Goal: Use online tool/utility: Utilize a website feature to perform a specific function

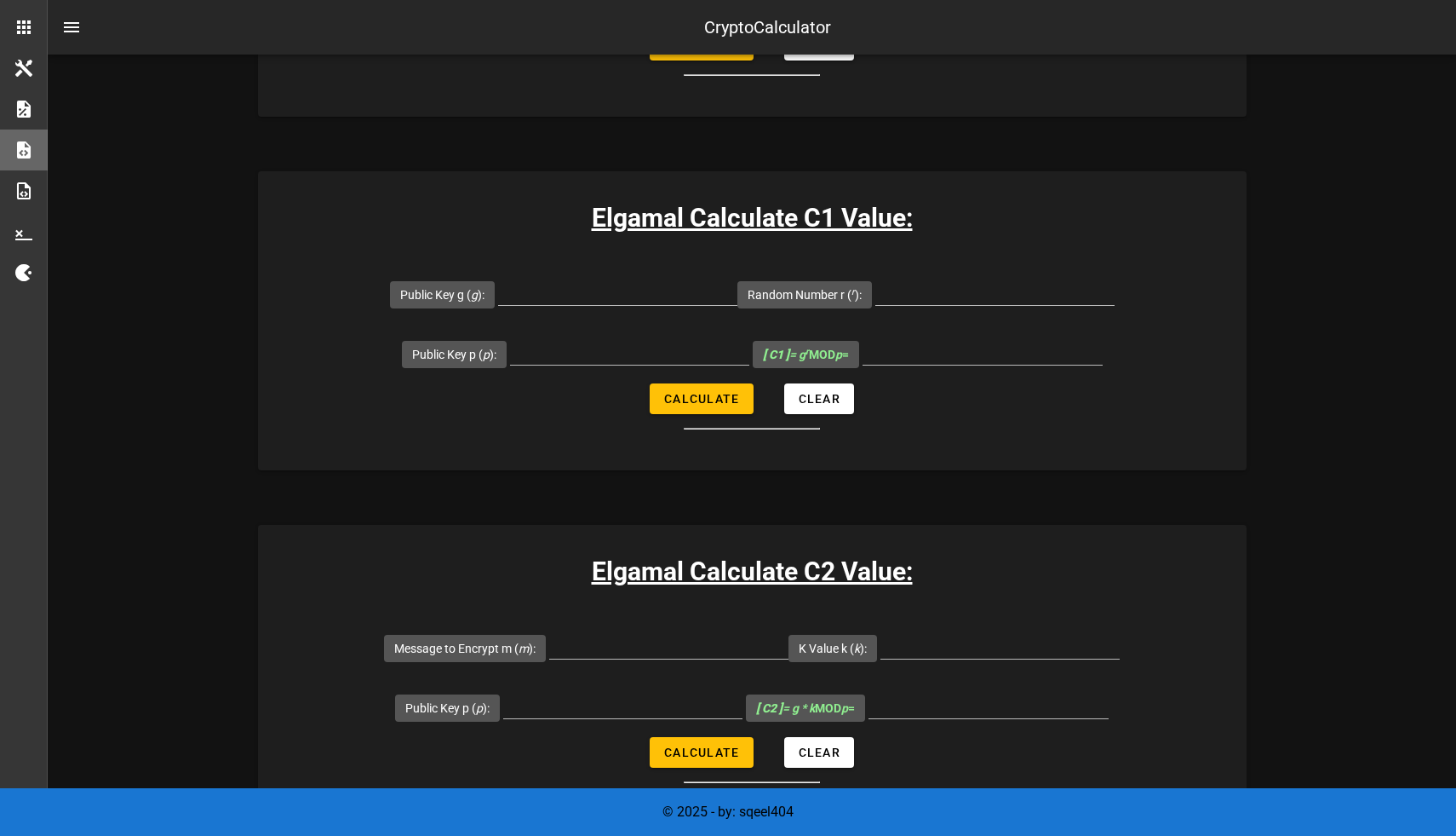
scroll to position [989, 0]
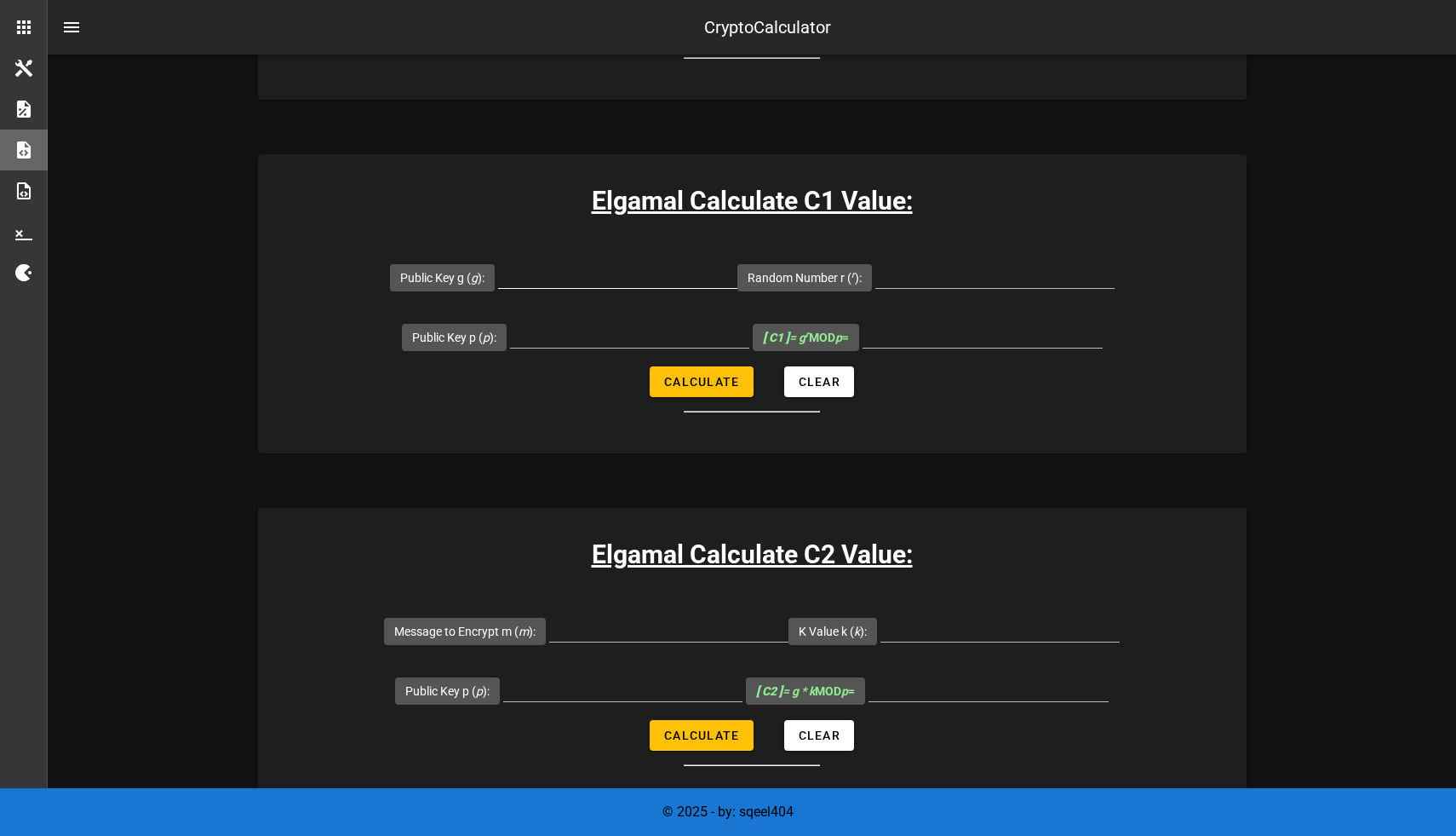
click at [618, 282] on input "Public Key g ( g ):" at bounding box center [618, 274] width 240 height 27
paste input "8,902,967"
click at [911, 284] on div "Random Number r ( r ):" at bounding box center [926, 277] width 377 height 60
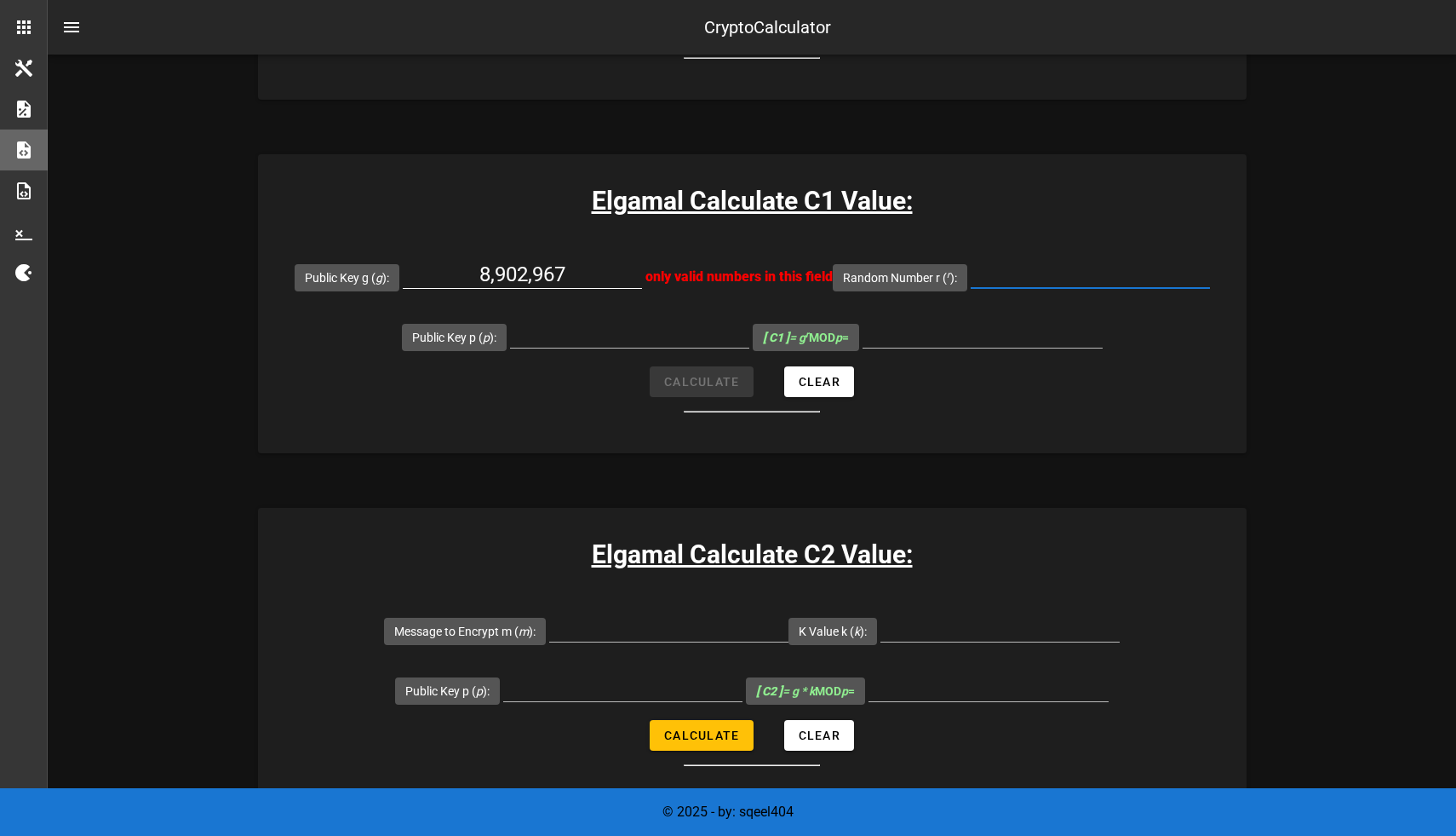
click at [597, 271] on input "8,902,967" at bounding box center [522, 274] width 240 height 27
click at [603, 342] on input "Public Key p ( p ):" at bounding box center [629, 334] width 240 height 27
click at [550, 275] on input "8,902,967" at bounding box center [522, 274] width 240 height 27
click at [546, 271] on input "8,902,967" at bounding box center [522, 274] width 240 height 27
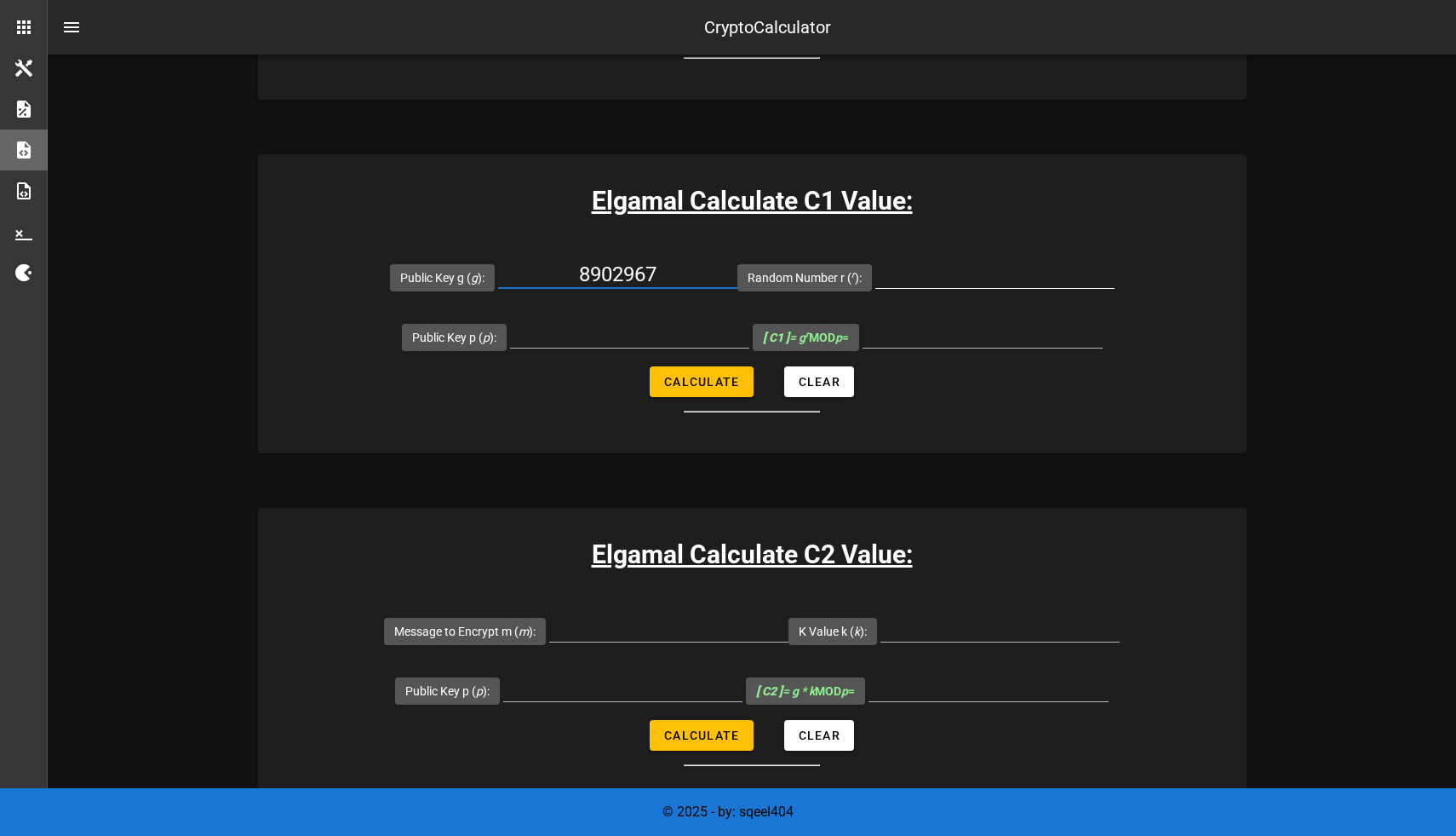
type input "8902967"
click at [897, 282] on input "Random Number r ( r ):" at bounding box center [995, 274] width 240 height 27
type input "16889"
click at [616, 344] on input "Public Key p ( p ):" at bounding box center [629, 334] width 240 height 27
drag, startPoint x: 675, startPoint y: 281, endPoint x: 586, endPoint y: 280, distance: 89.0
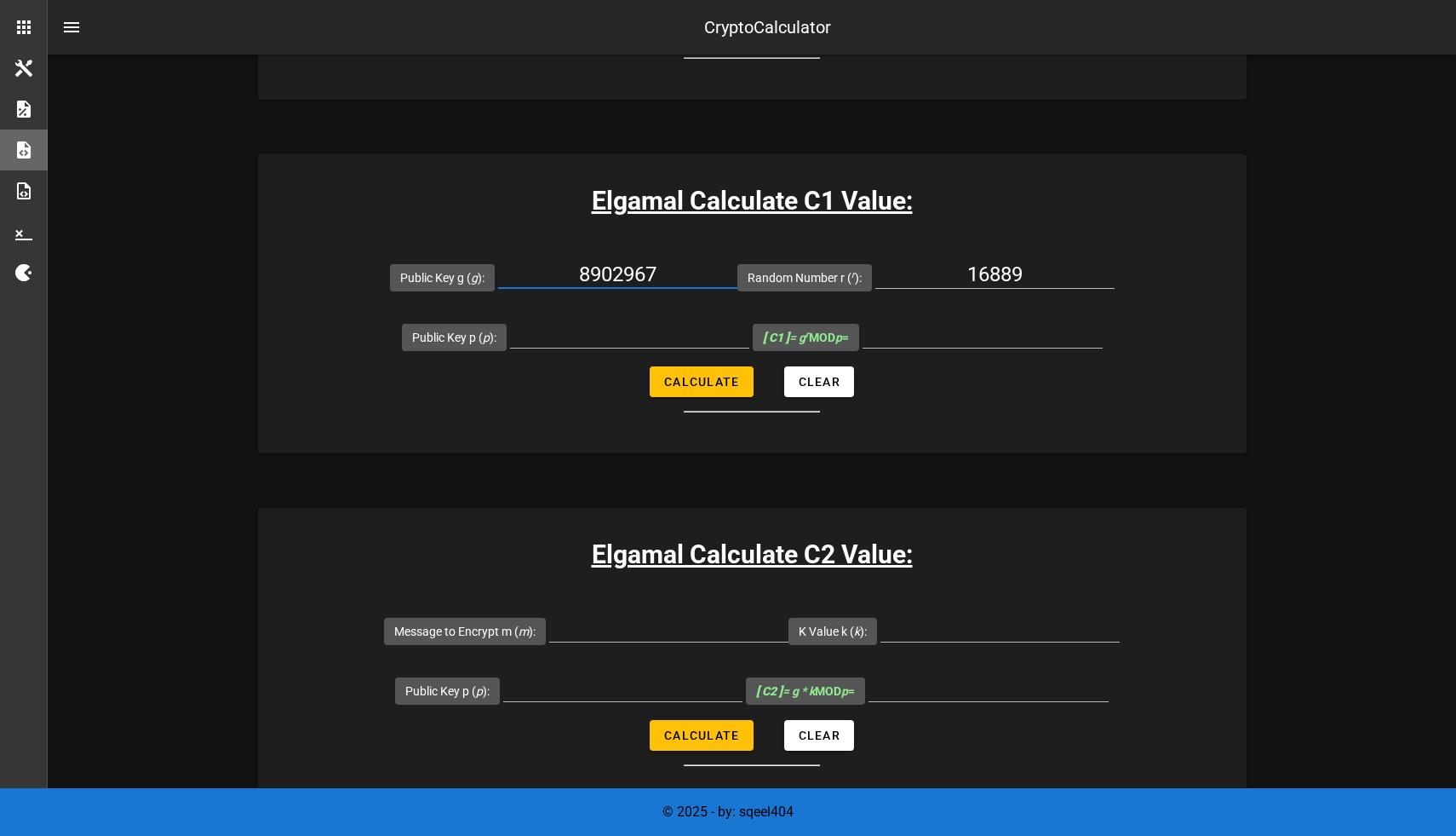
click at [586, 280] on input "8902967" at bounding box center [618, 274] width 240 height 27
type input "3707"
click at [585, 331] on input "Public Key p ( p ):" at bounding box center [629, 334] width 240 height 27
paste input "8902967"
type input "8902967"
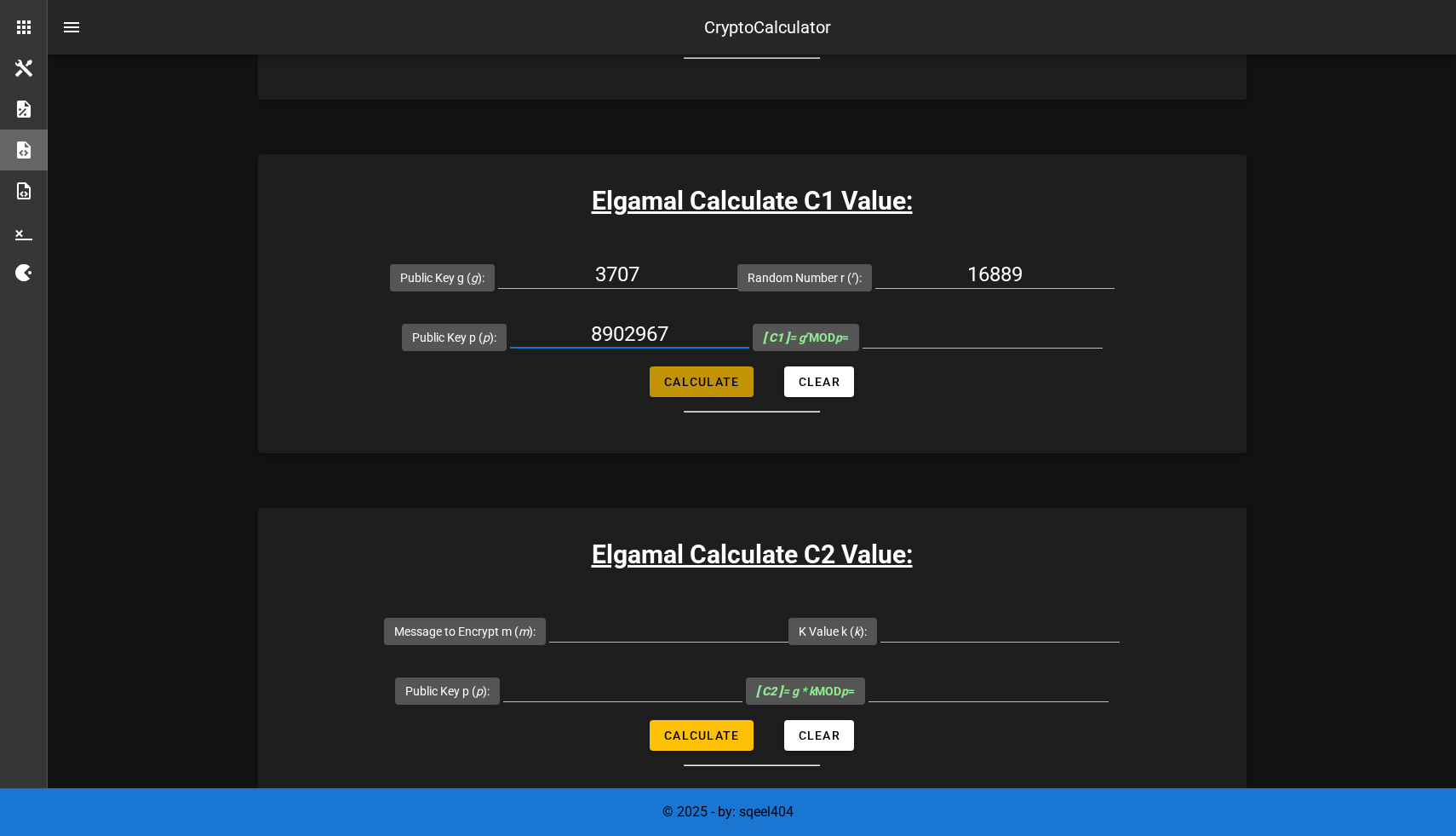
click at [676, 386] on span "Calculate" at bounding box center [702, 381] width 76 height 14
type input "3079929"
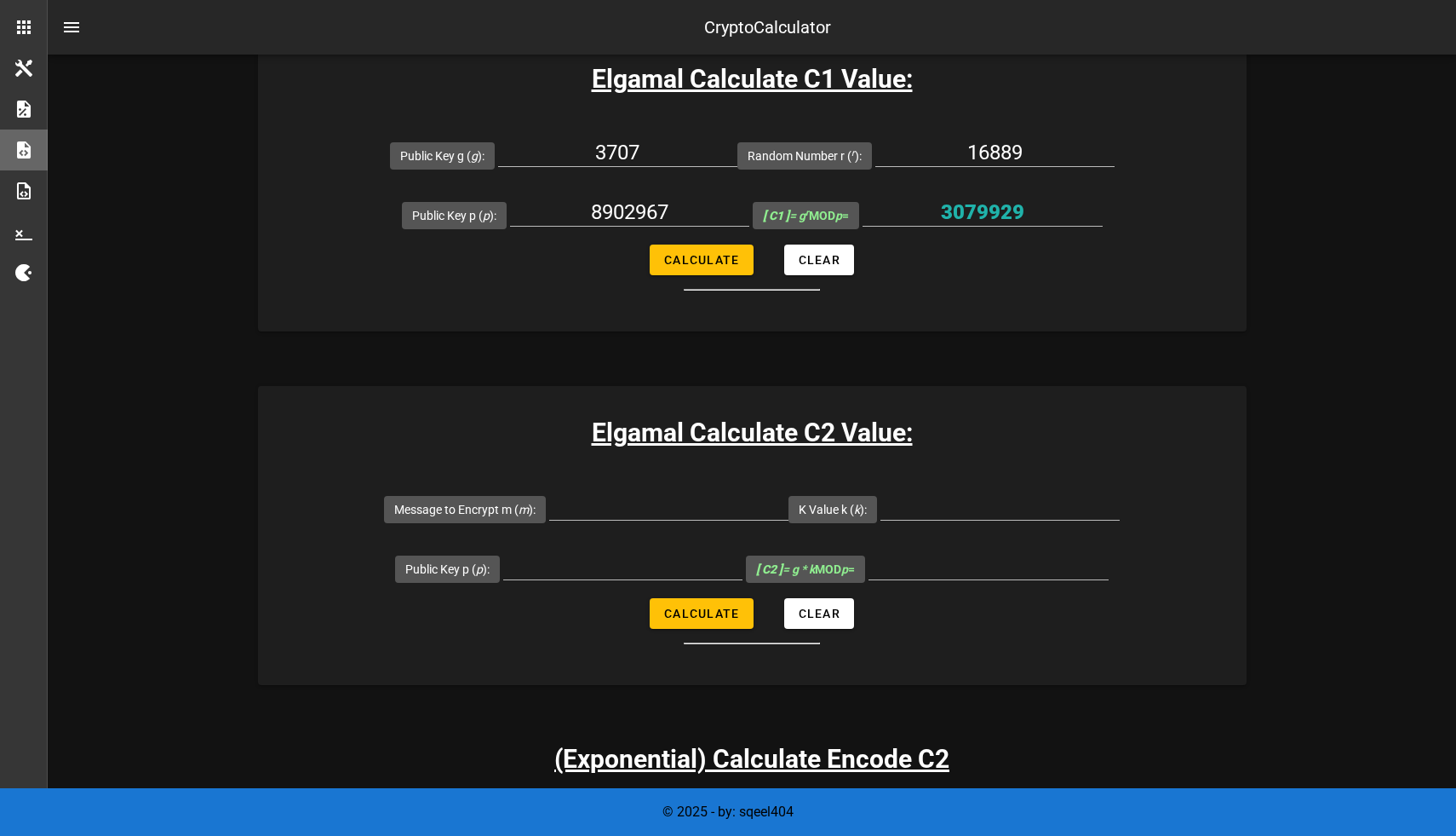
scroll to position [1112, 0]
click at [617, 519] on div at bounding box center [668, 514] width 240 height 46
click at [619, 515] on input "Message to Encrypt m ( m ):" at bounding box center [668, 505] width 240 height 27
type input "396050"
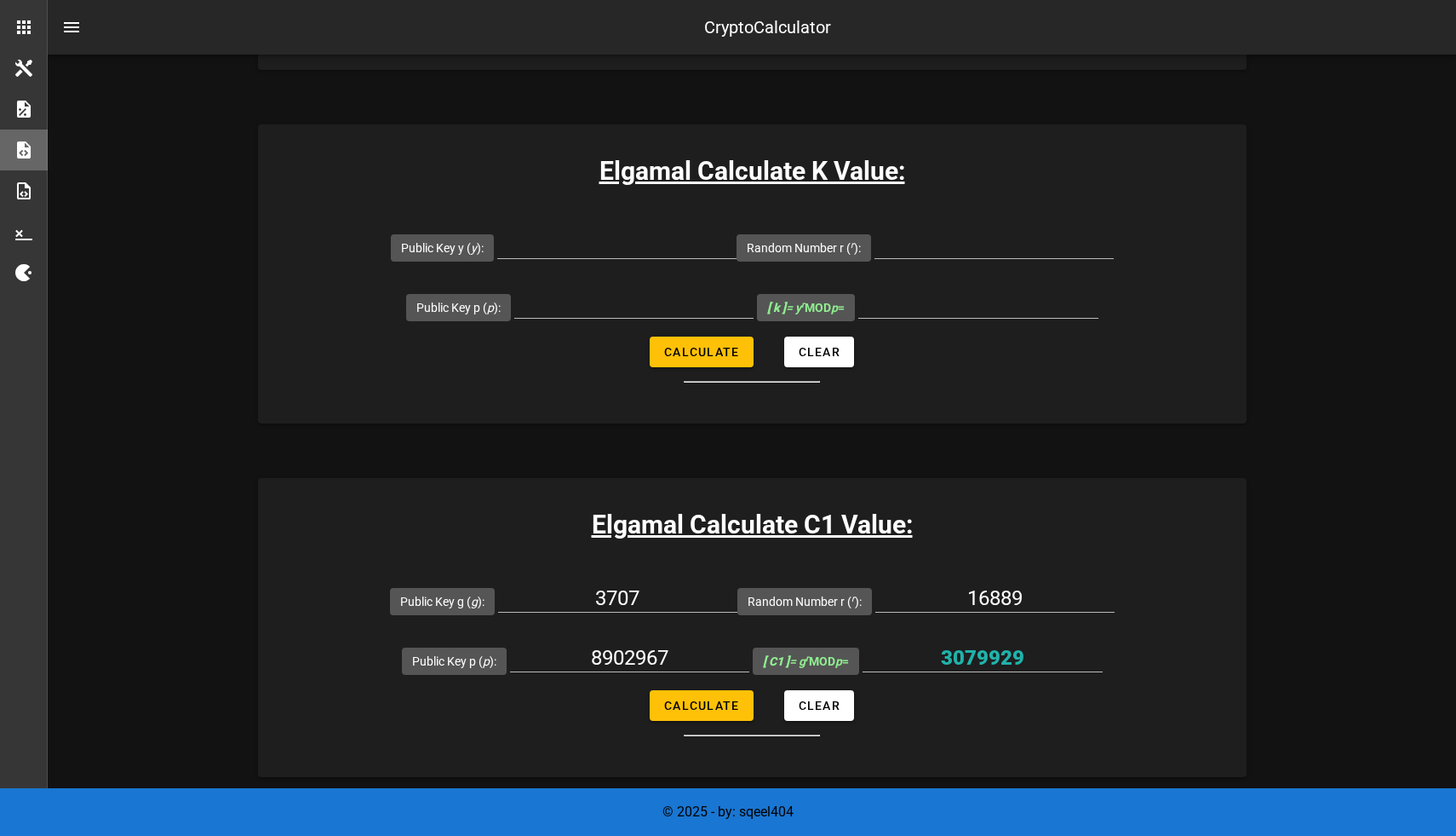
scroll to position [662, 0]
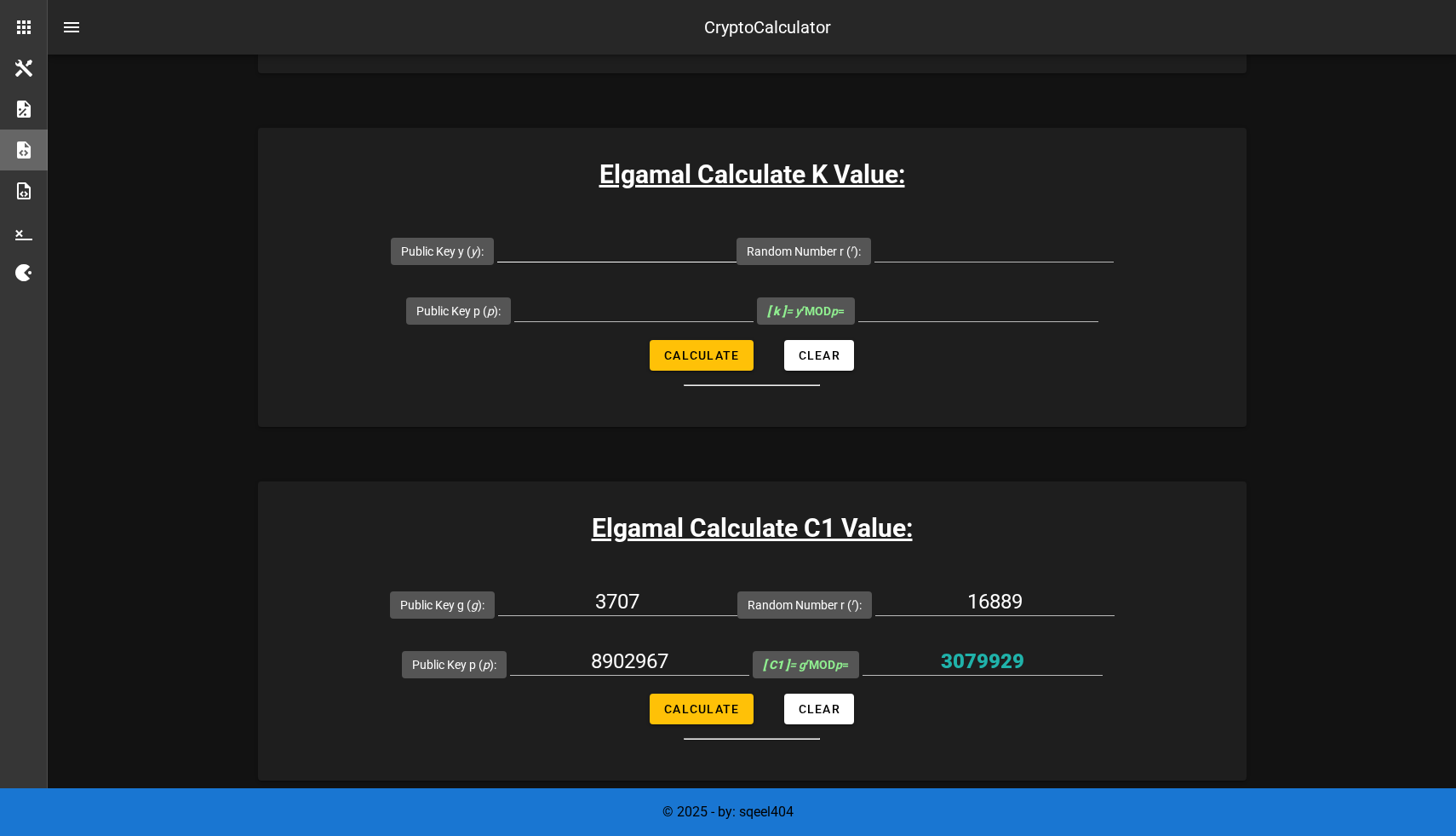
click at [624, 254] on input "Public Key y ( y ):" at bounding box center [617, 248] width 240 height 27
paste input "795883"
type input "795883"
type input "16889"
click at [633, 312] on input "Public Key p ( p ):" at bounding box center [634, 308] width 240 height 27
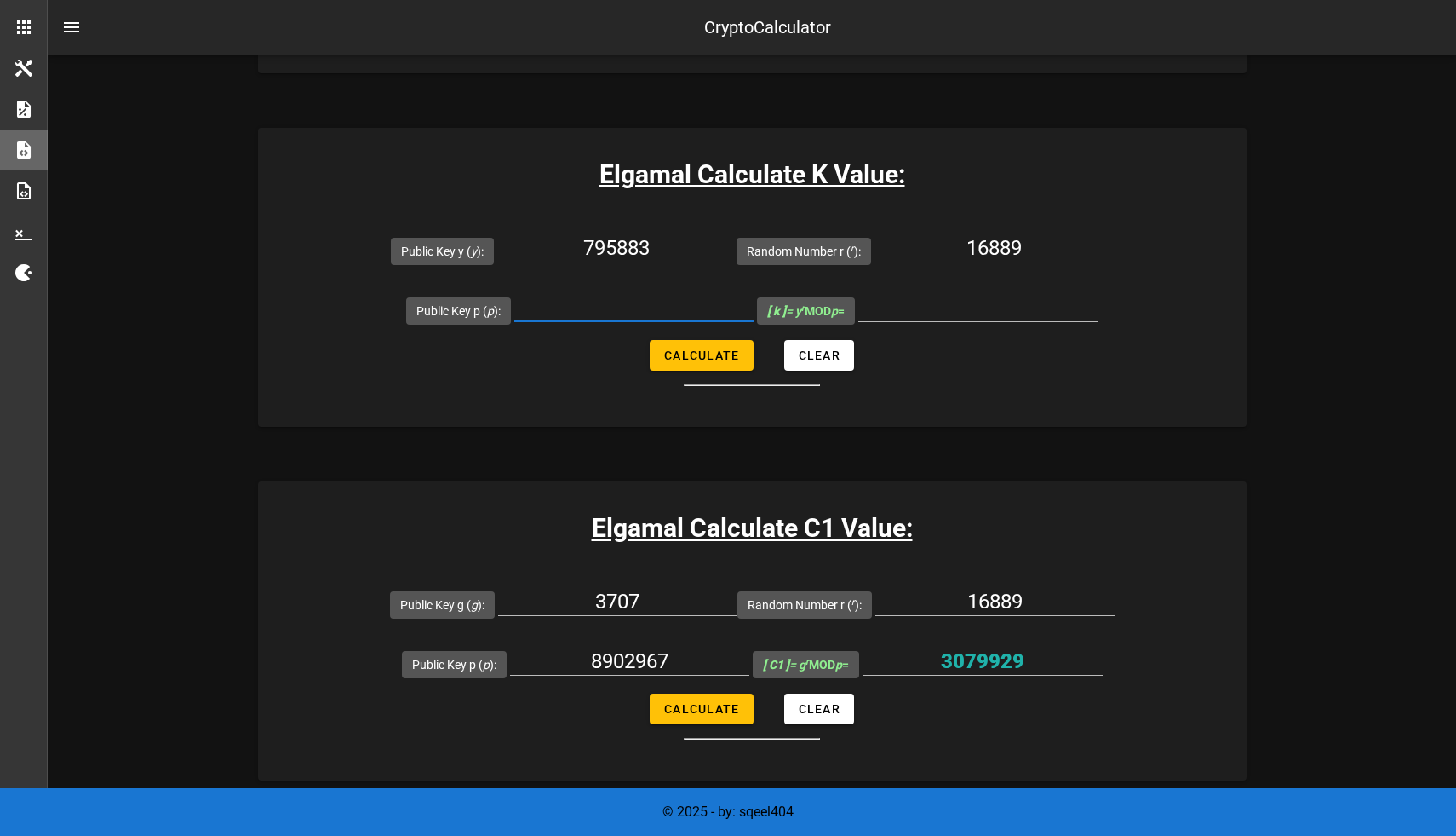
click at [598, 305] on input "Public Key p ( p ):" at bounding box center [634, 308] width 240 height 27
paste input "8902967"
type input "8902967"
click at [676, 356] on span "Calculate" at bounding box center [702, 355] width 76 height 14
type input "2508500"
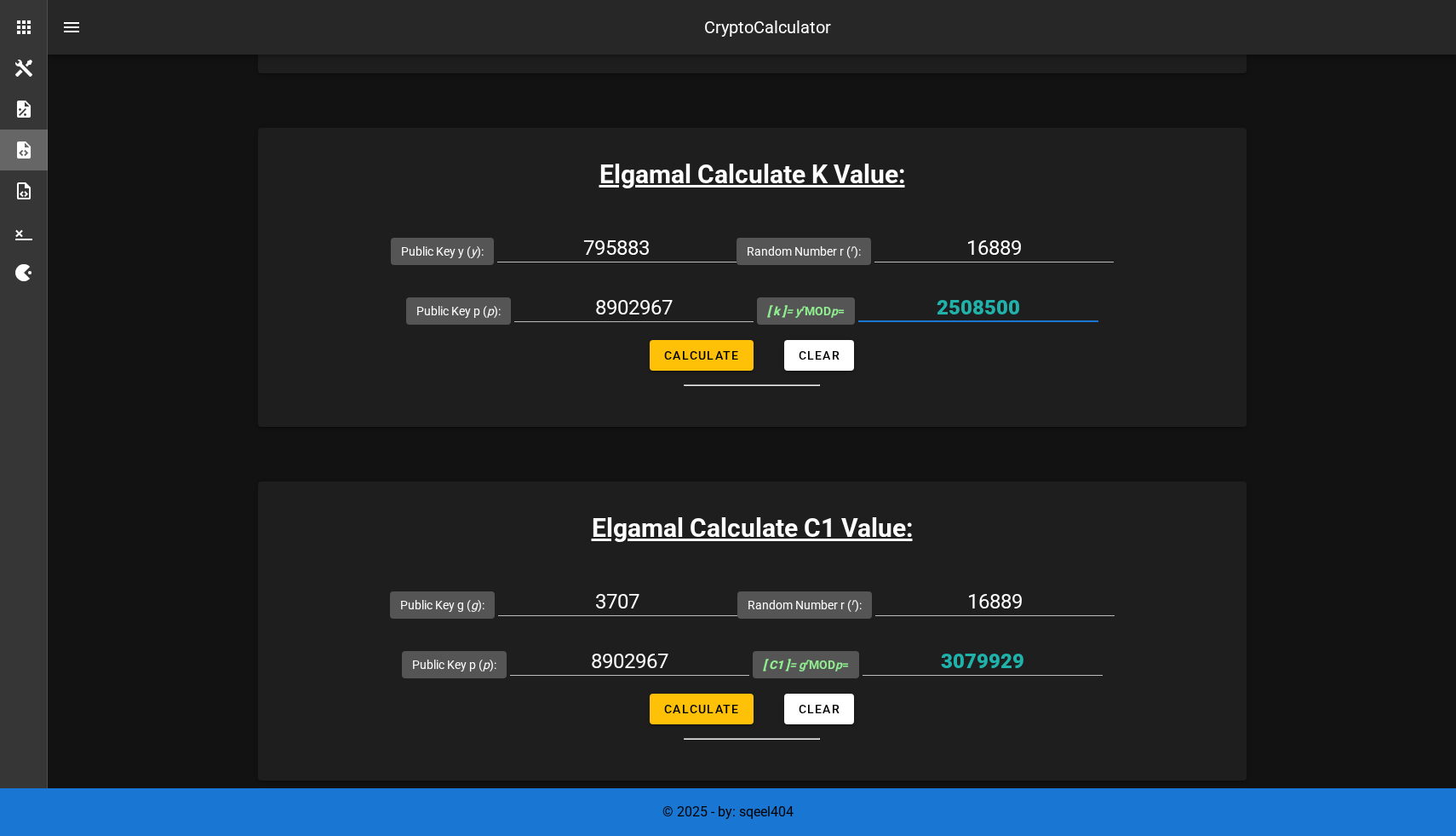
drag, startPoint x: 1020, startPoint y: 309, endPoint x: 928, endPoint y: 307, distance: 92.0
click at [928, 307] on input "2508500" at bounding box center [979, 308] width 241 height 27
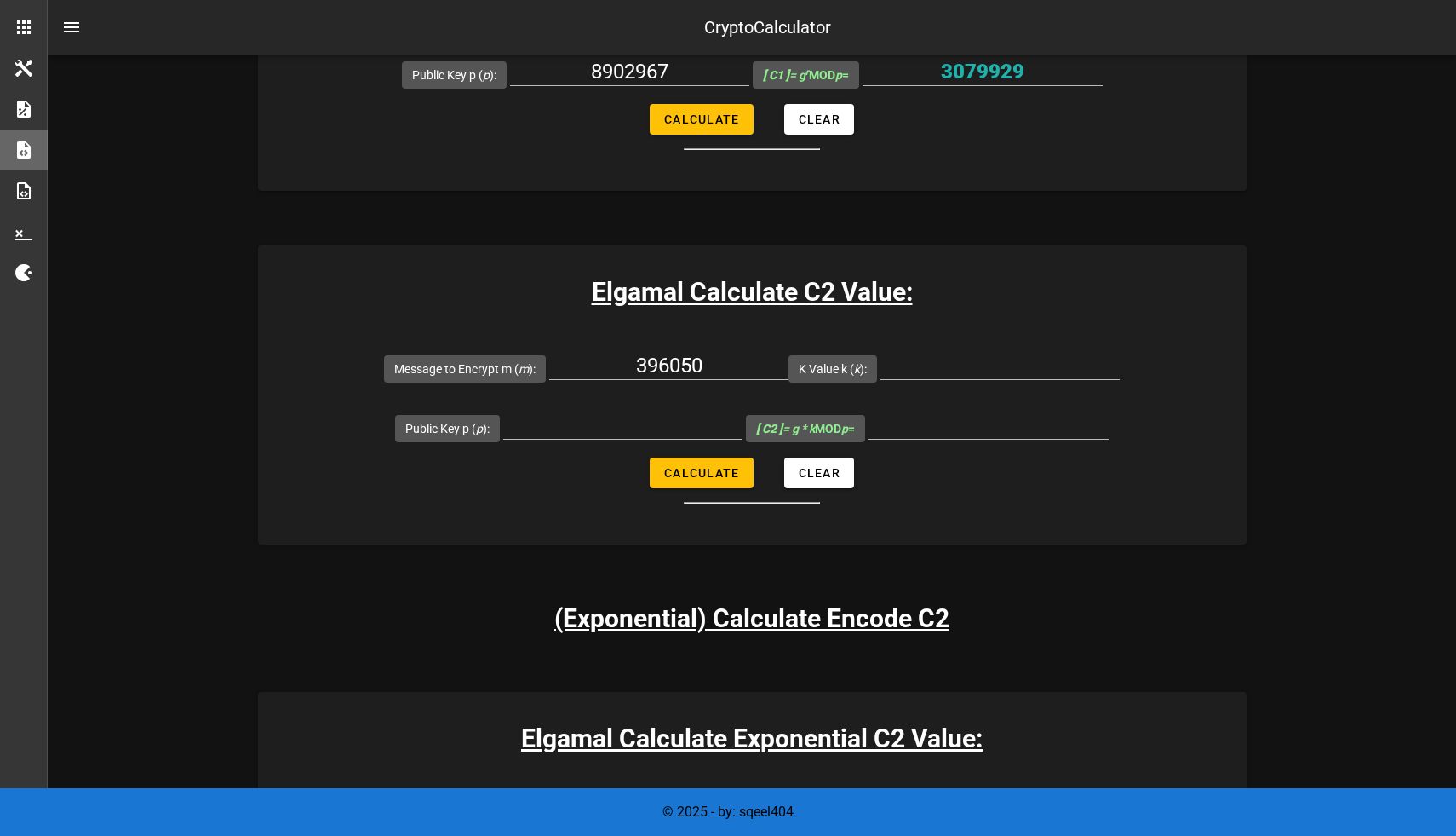
scroll to position [1256, 0]
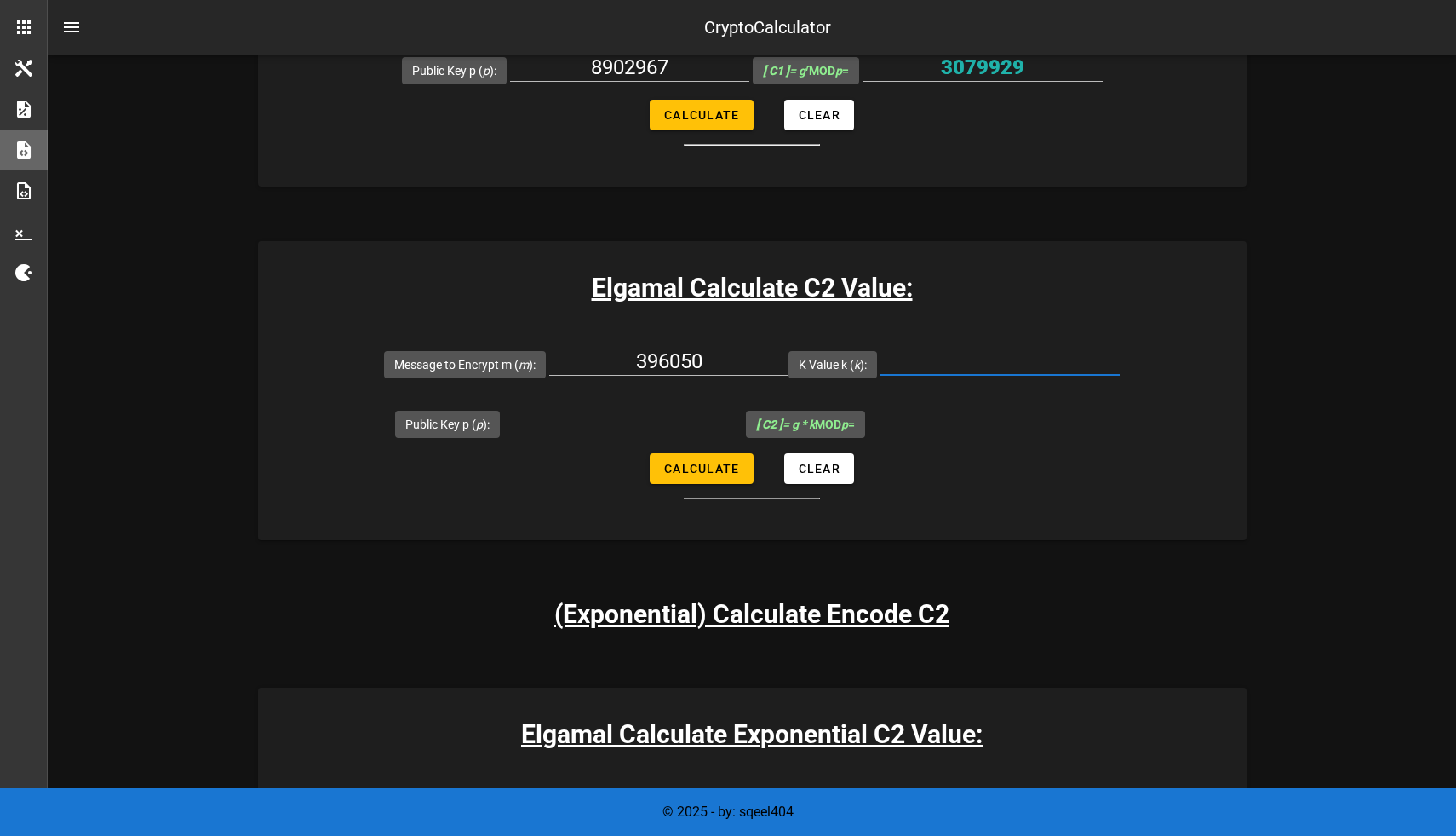
click at [945, 359] on input "K Value k ( k ):" at bounding box center [1000, 361] width 240 height 27
paste input "2508500"
type input "2508500"
click at [586, 418] on input "Public Key p ( p ):" at bounding box center [623, 421] width 240 height 27
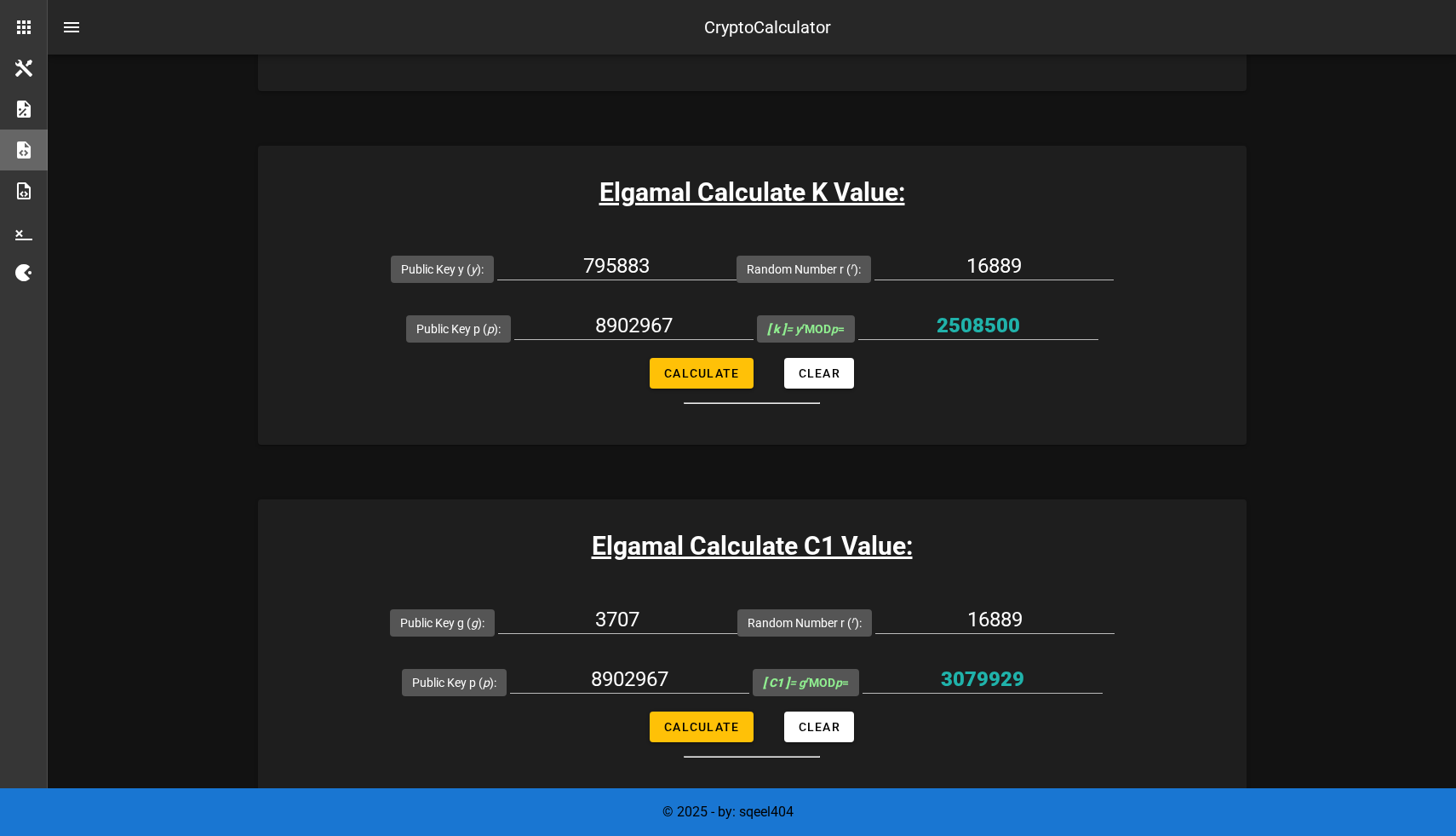
scroll to position [643, 0]
drag, startPoint x: 683, startPoint y: 324, endPoint x: 600, endPoint y: 328, distance: 83.1
click at [600, 328] on input "8902967" at bounding box center [634, 327] width 240 height 27
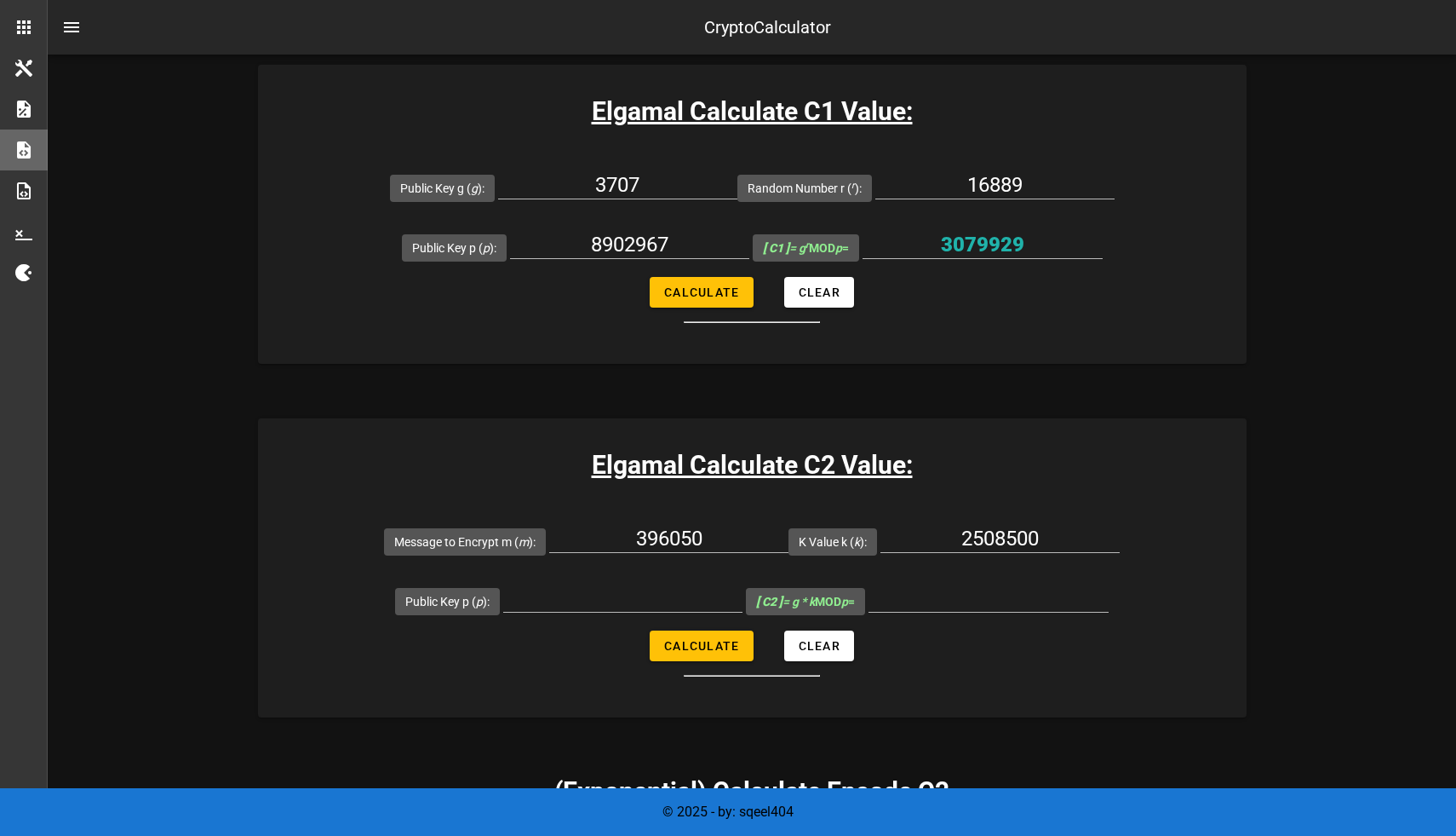
scroll to position [1095, 0]
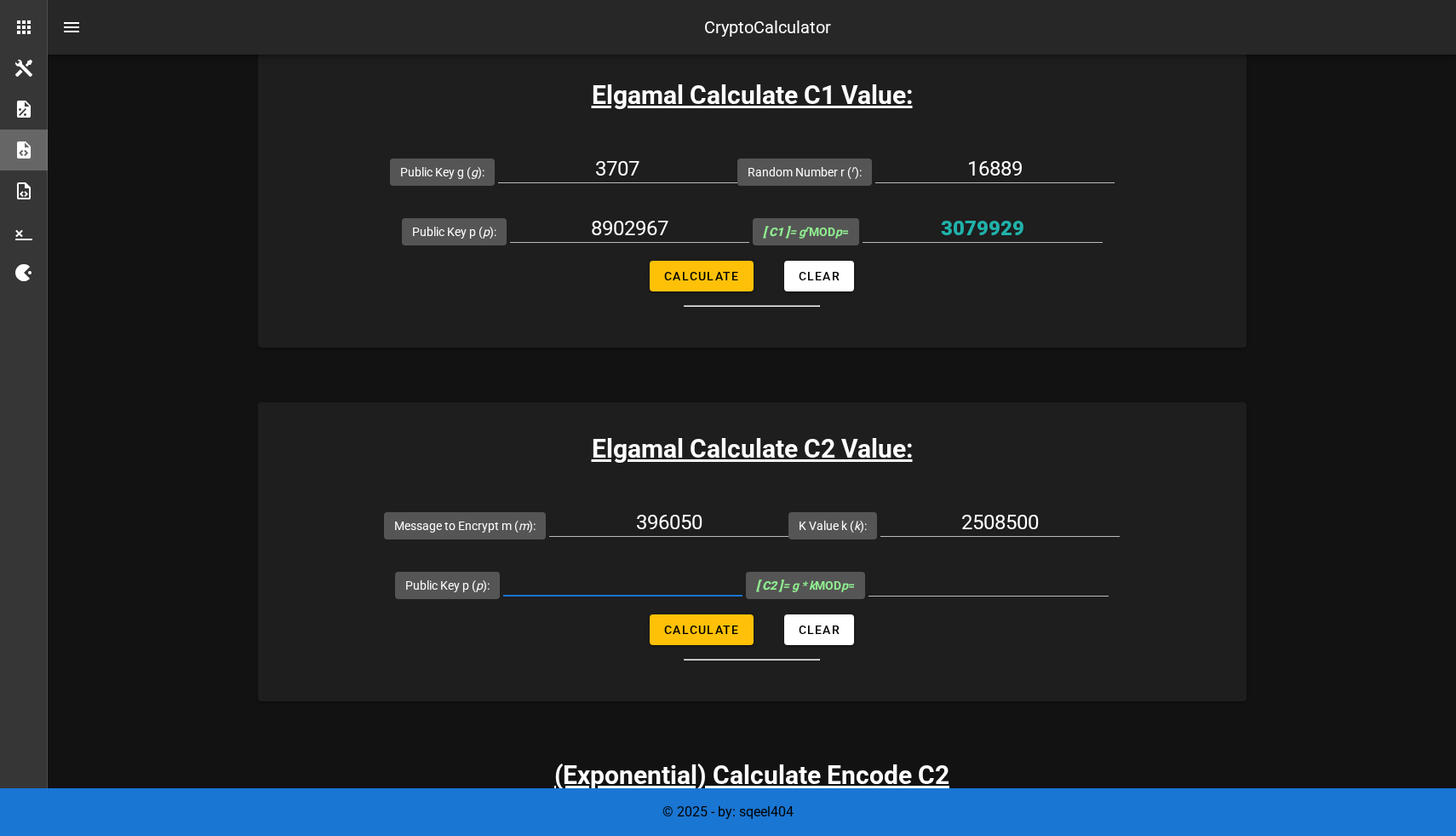
click at [592, 579] on input "Public Key p ( p ):" at bounding box center [623, 582] width 240 height 27
paste input "8902967"
type input "8902967"
click at [685, 622] on span "Calculate" at bounding box center [702, 629] width 76 height 14
type input "434503"
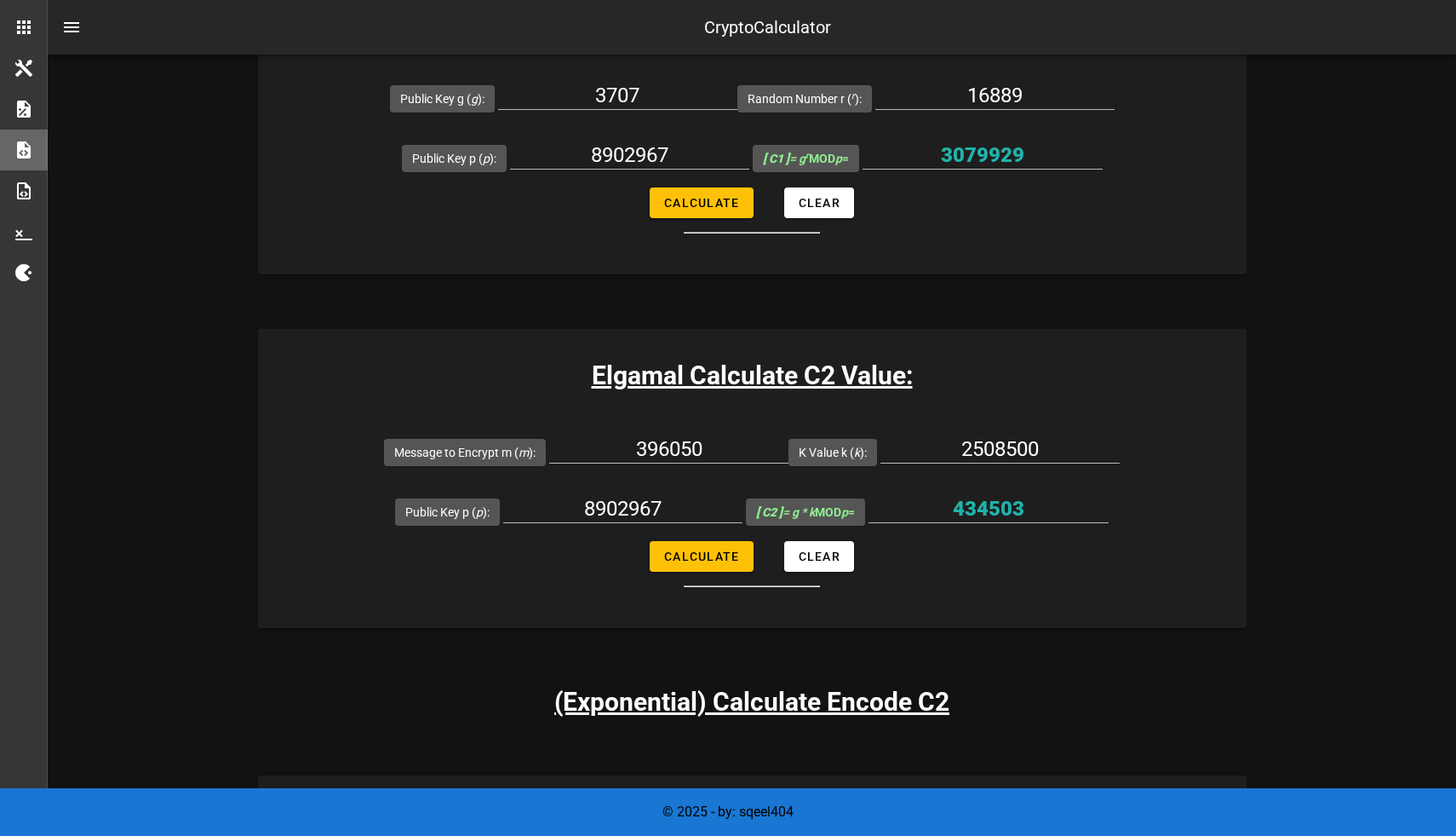
scroll to position [1173, 0]
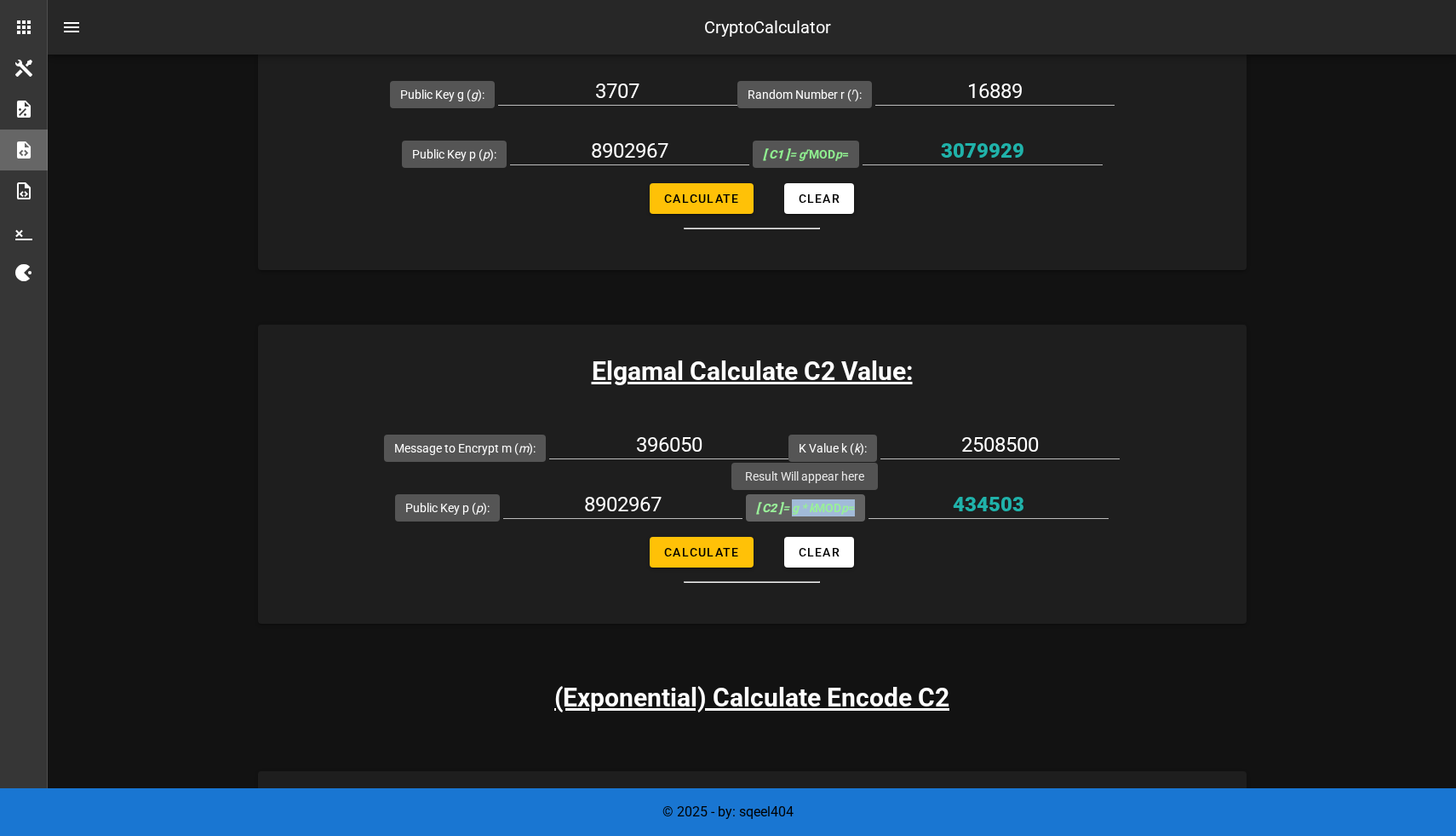
drag, startPoint x: 856, startPoint y: 510, endPoint x: 785, endPoint y: 515, distance: 71.2
click at [785, 515] on label "[ C2 ] = g * k MOD p =" at bounding box center [805, 508] width 99 height 17
copy span "g * k MOD p"
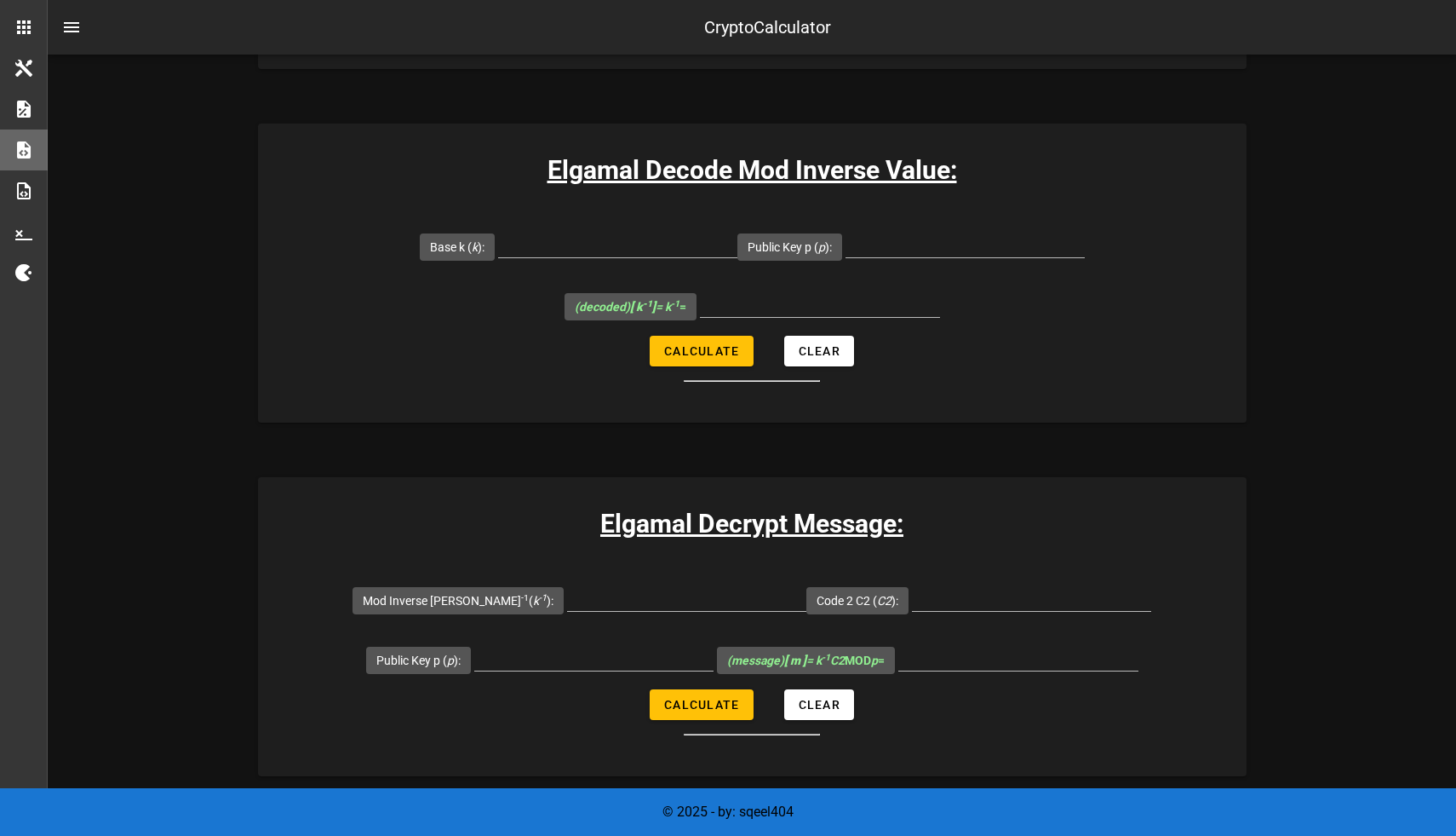
scroll to position [2692, 0]
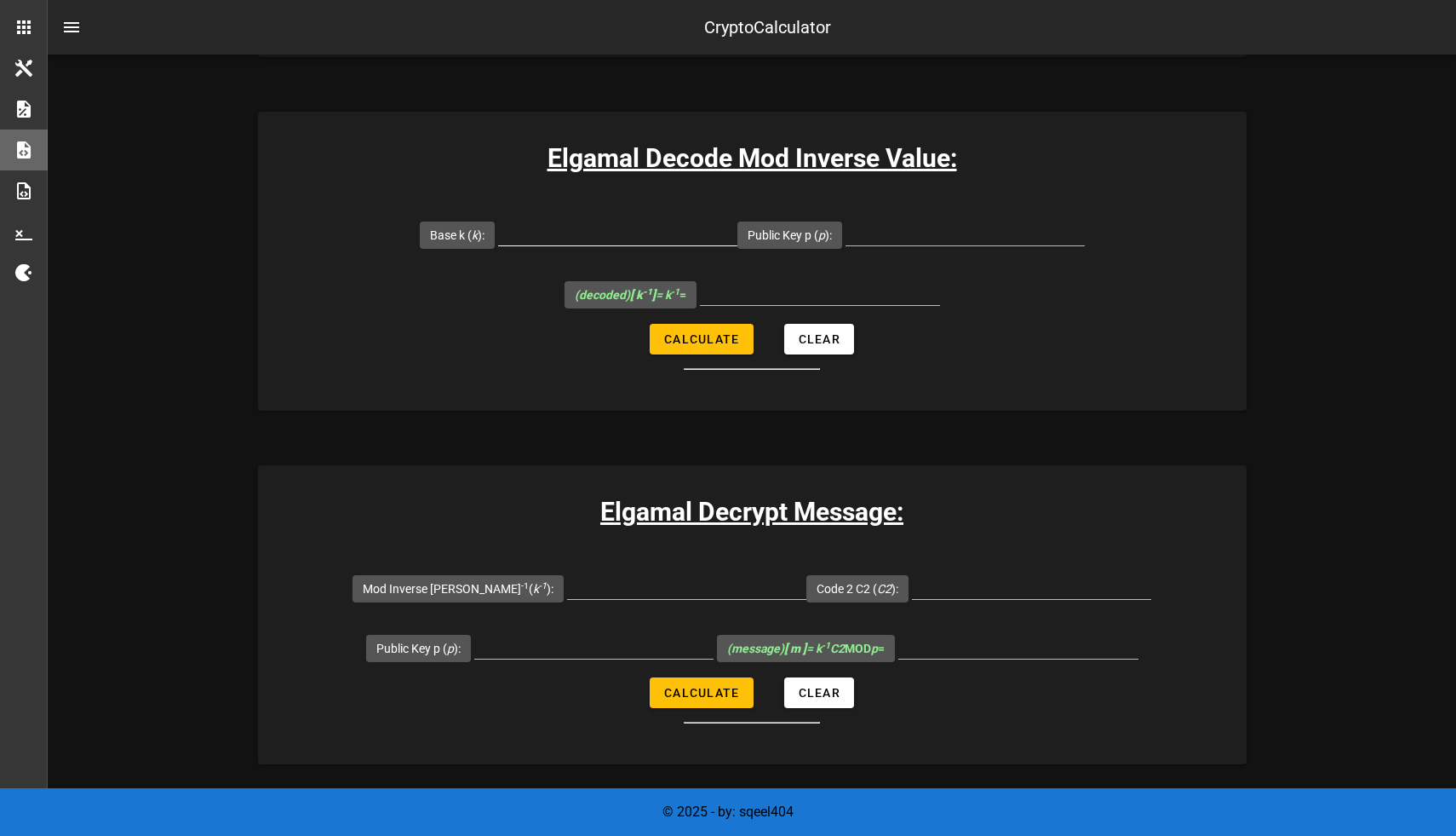
click at [682, 231] on input "Base k ( k ):" at bounding box center [618, 232] width 240 height 27
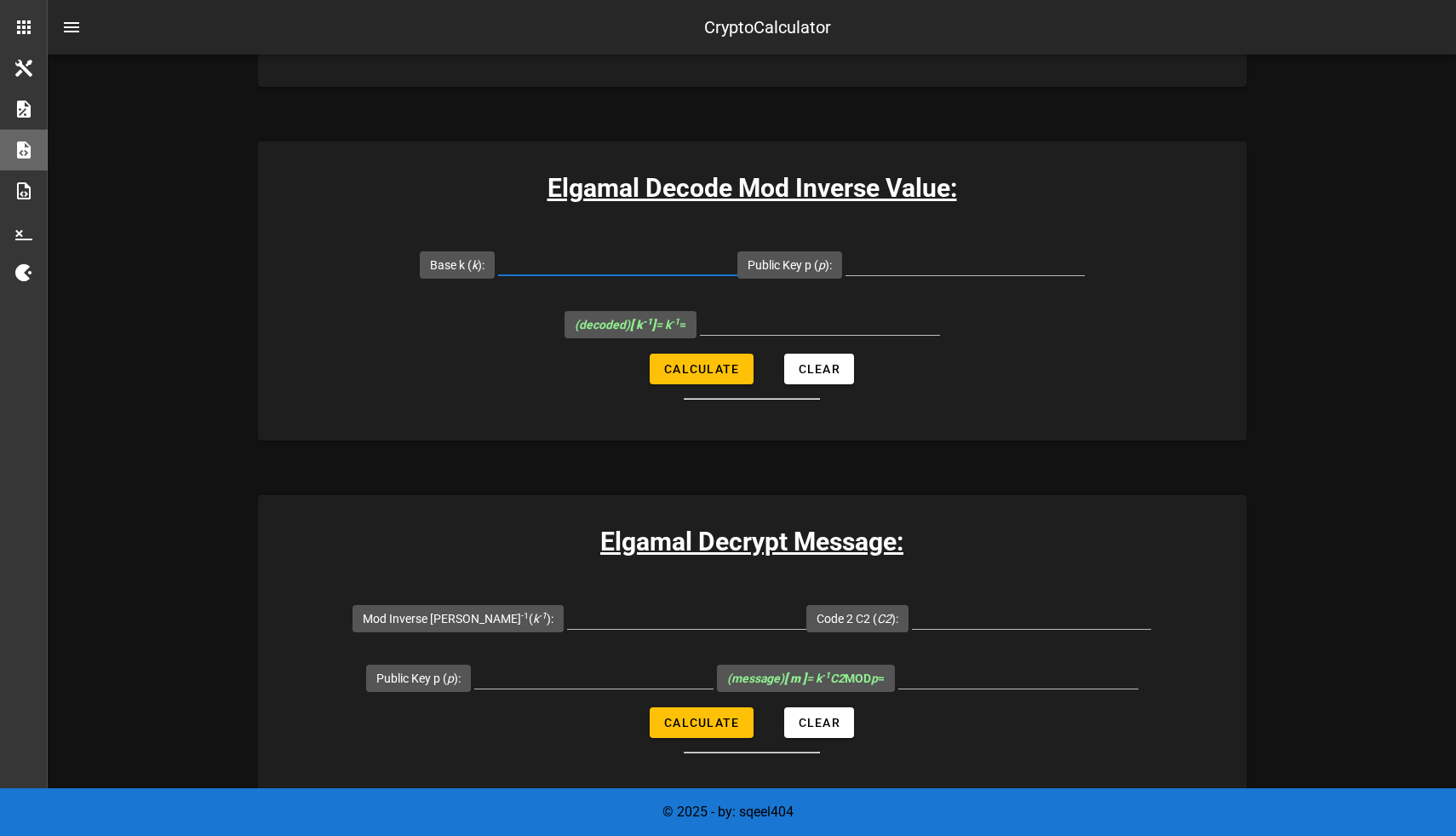
scroll to position [2488, 0]
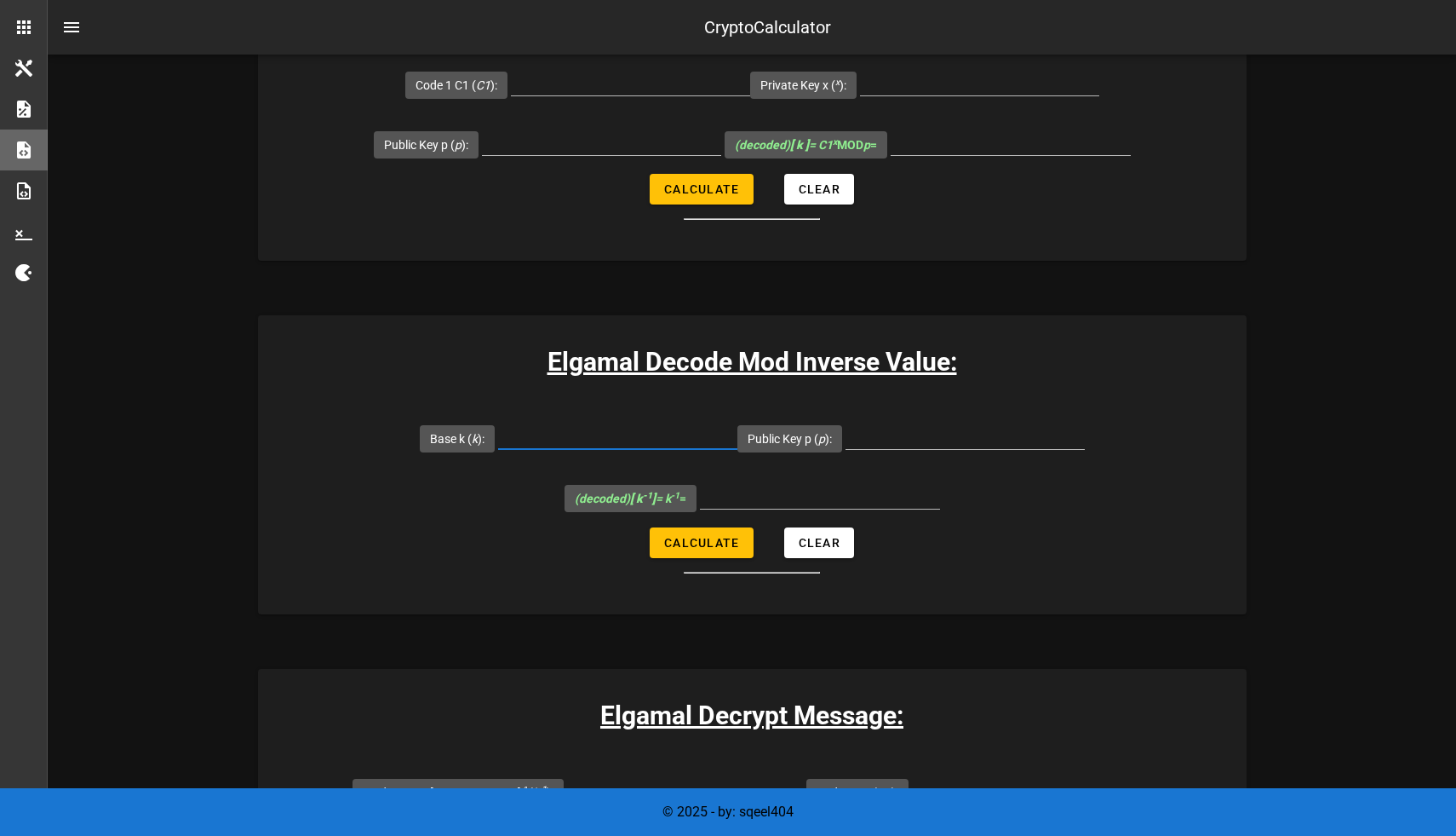
click at [629, 435] on input "Base k ( k ):" at bounding box center [618, 435] width 240 height 27
paste input "2,508,500"
click at [895, 433] on div "Public Key p ( p ):" at bounding box center [912, 438] width 347 height 60
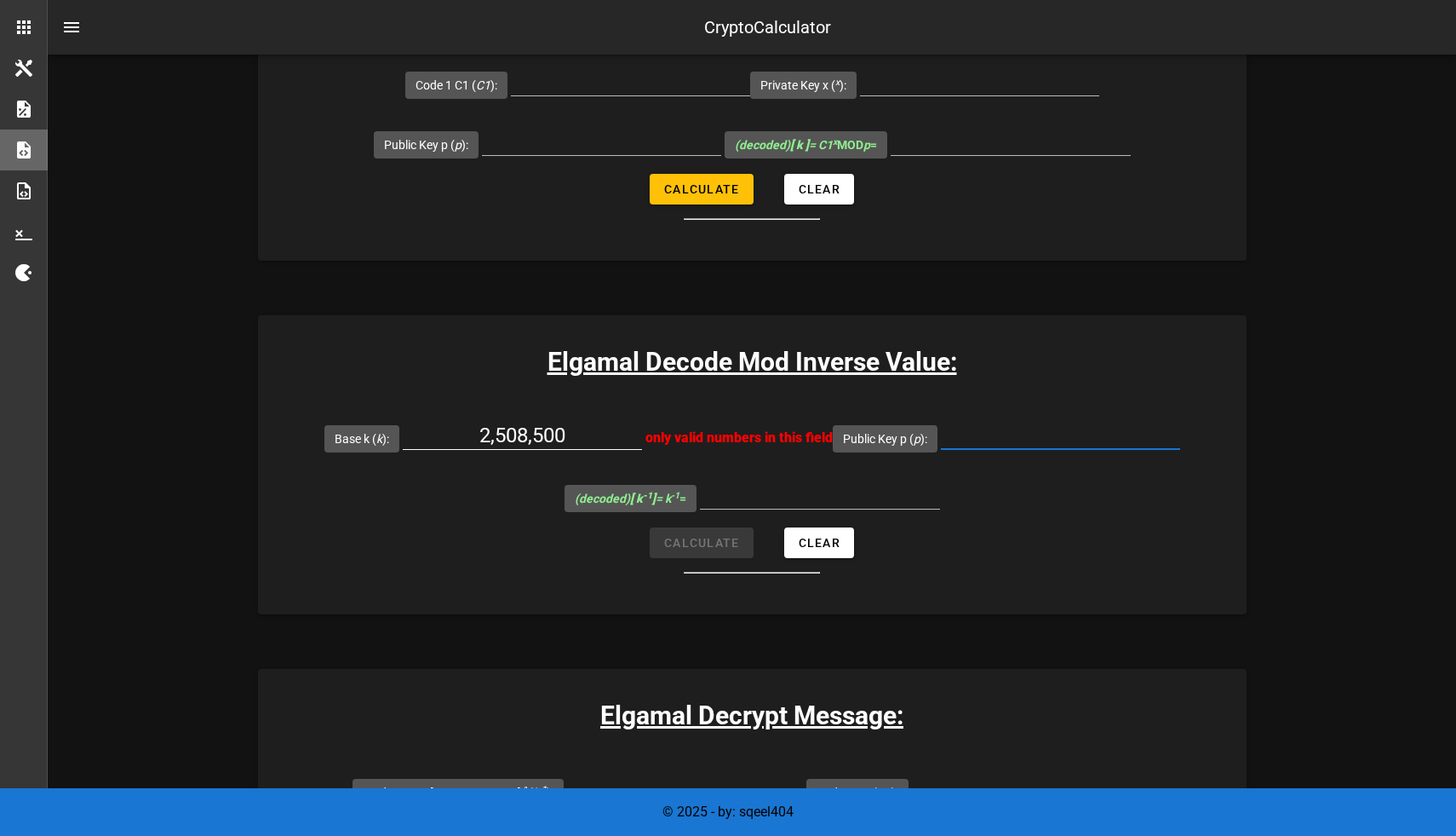
click at [544, 441] on input "2,508,500" at bounding box center [522, 435] width 240 height 27
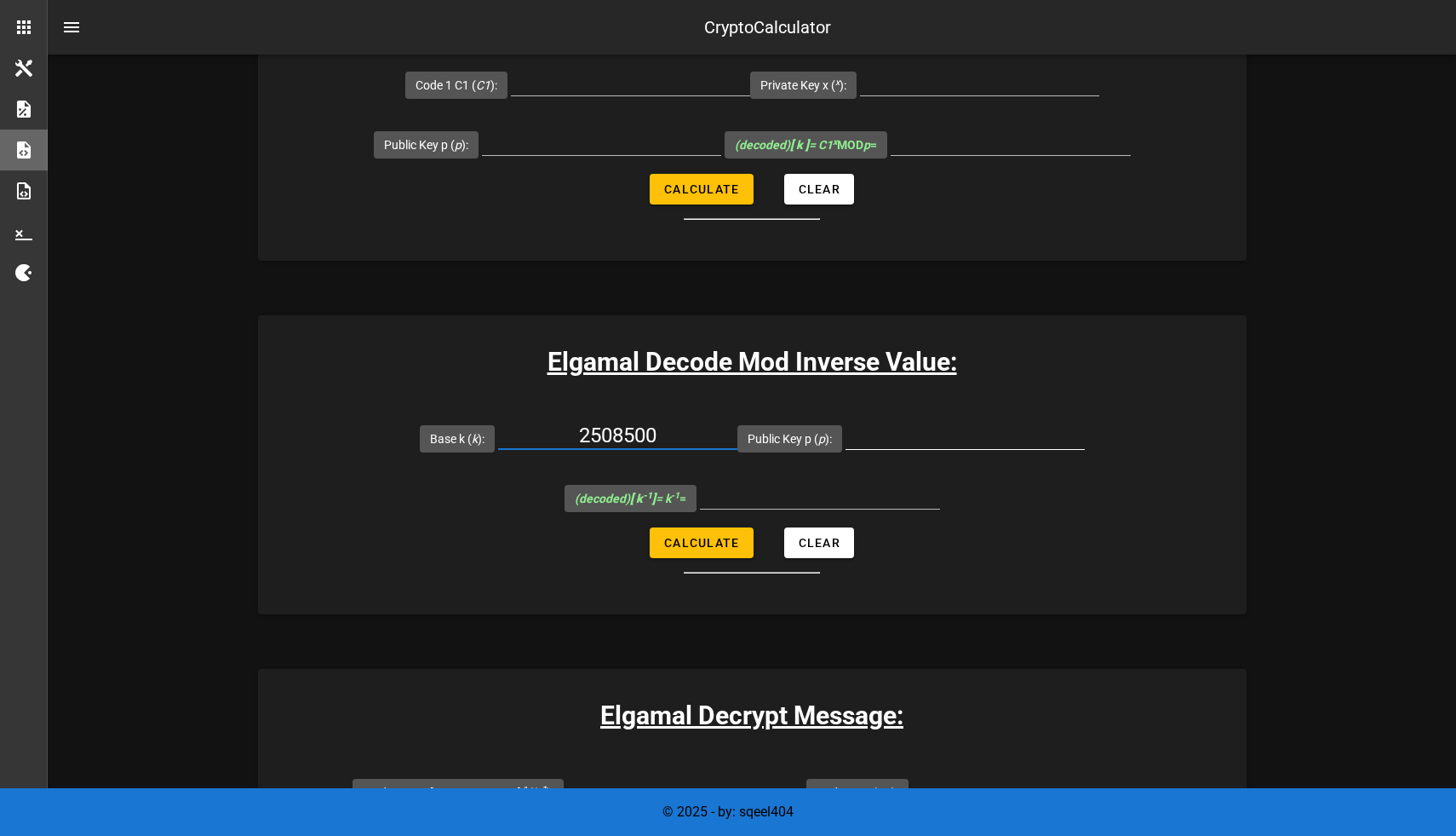
type input "2508500"
click at [880, 428] on input "Public Key p ( p ):" at bounding box center [965, 435] width 240 height 27
click at [903, 434] on input "Public Key p ( p ):" at bounding box center [965, 435] width 240 height 27
paste input "8902967"
type input "8902967"
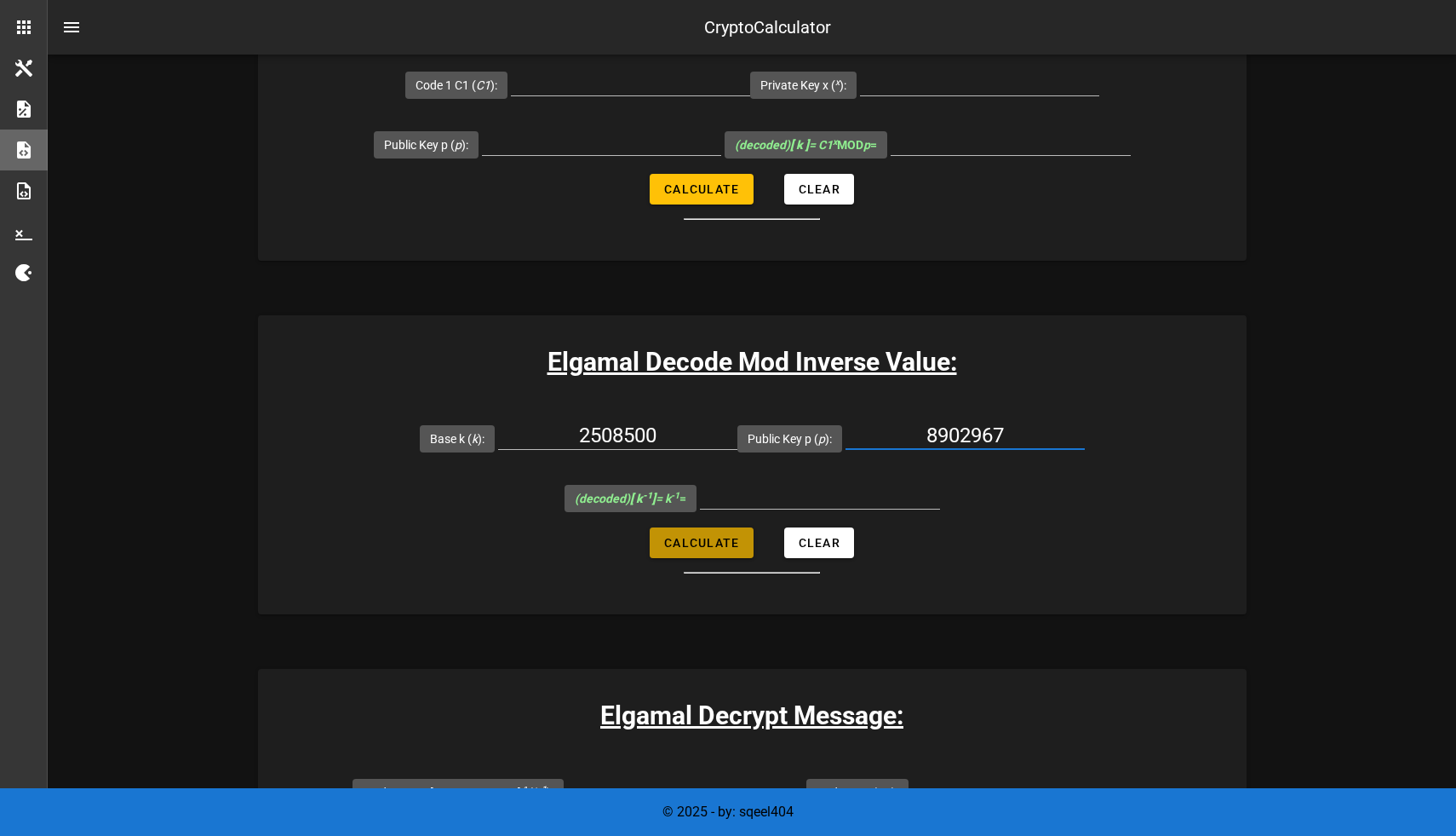
click at [737, 537] on span "Calculate" at bounding box center [702, 542] width 76 height 14
type input "1654589"
drag, startPoint x: 872, startPoint y: 498, endPoint x: 780, endPoint y: 489, distance: 92.4
click at [780, 489] on input "1654589" at bounding box center [820, 495] width 241 height 27
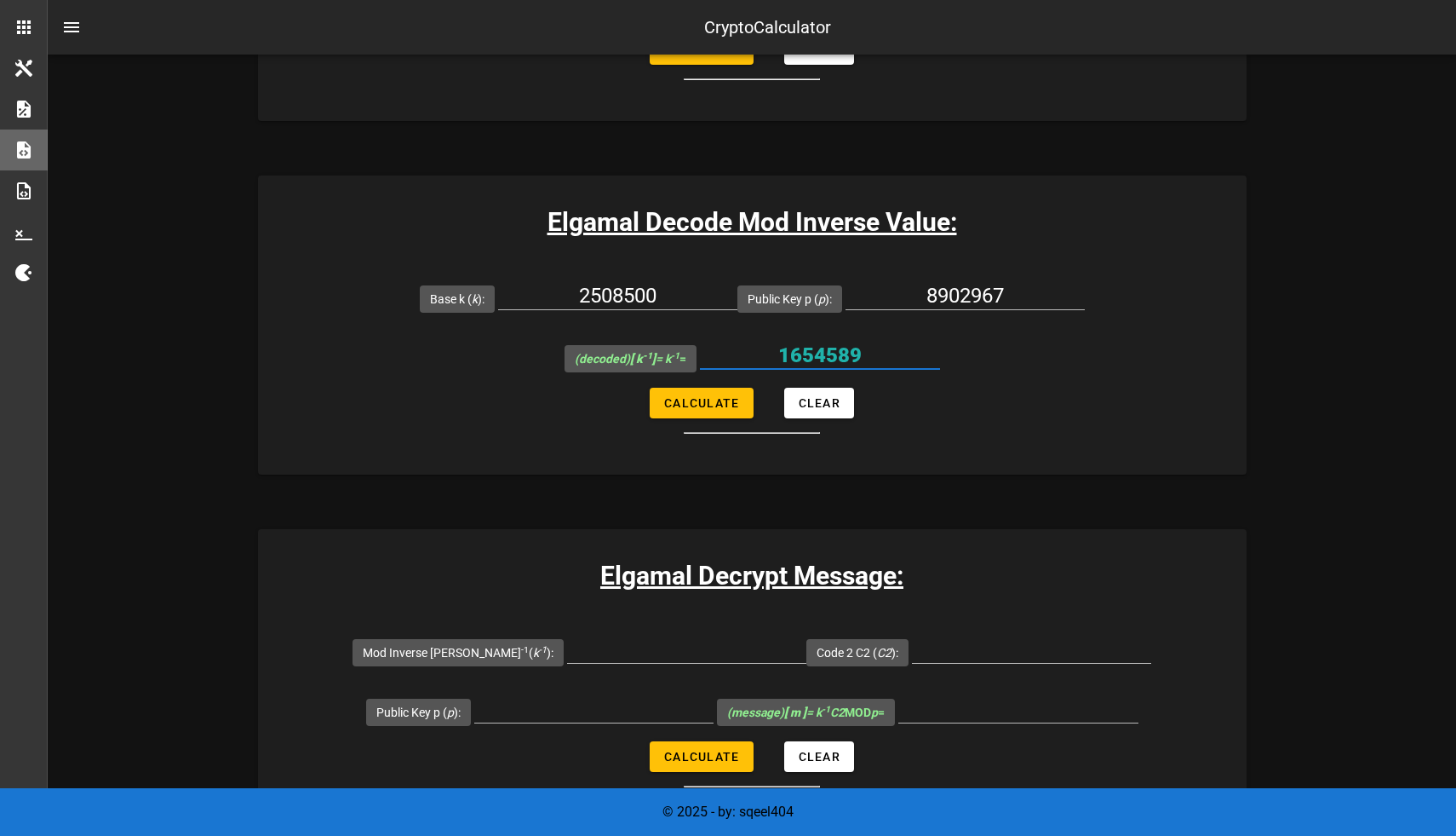
scroll to position [2636, 0]
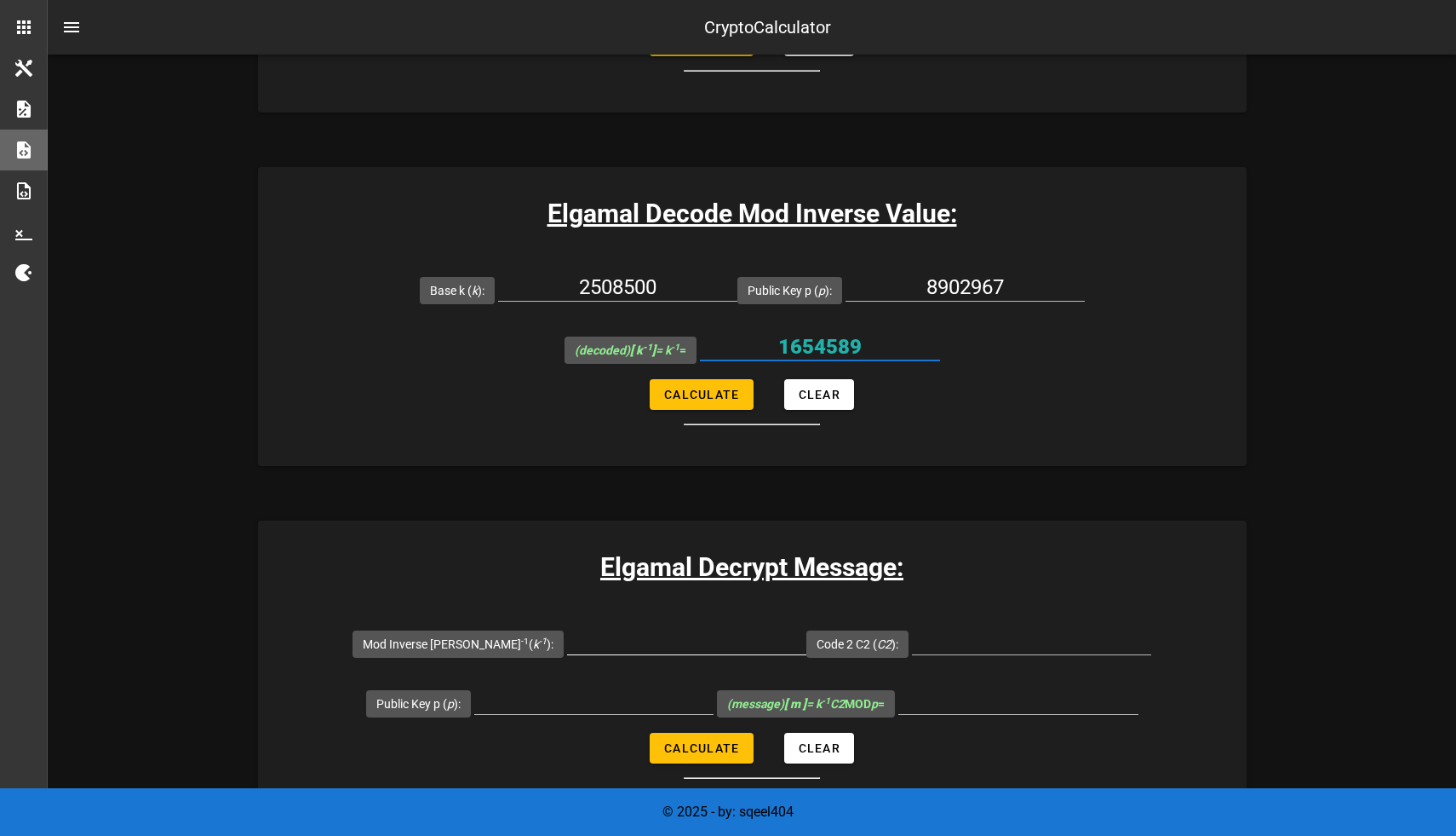
click at [639, 635] on input "Mod Inverse [PERSON_NAME] -1 ( k -1 ):" at bounding box center [686, 641] width 240 height 27
paste input "1654589"
type input "1654589"
click at [939, 638] on input "Code 2 C2 ( C2 ):" at bounding box center [1032, 641] width 240 height 27
paste input "434503"
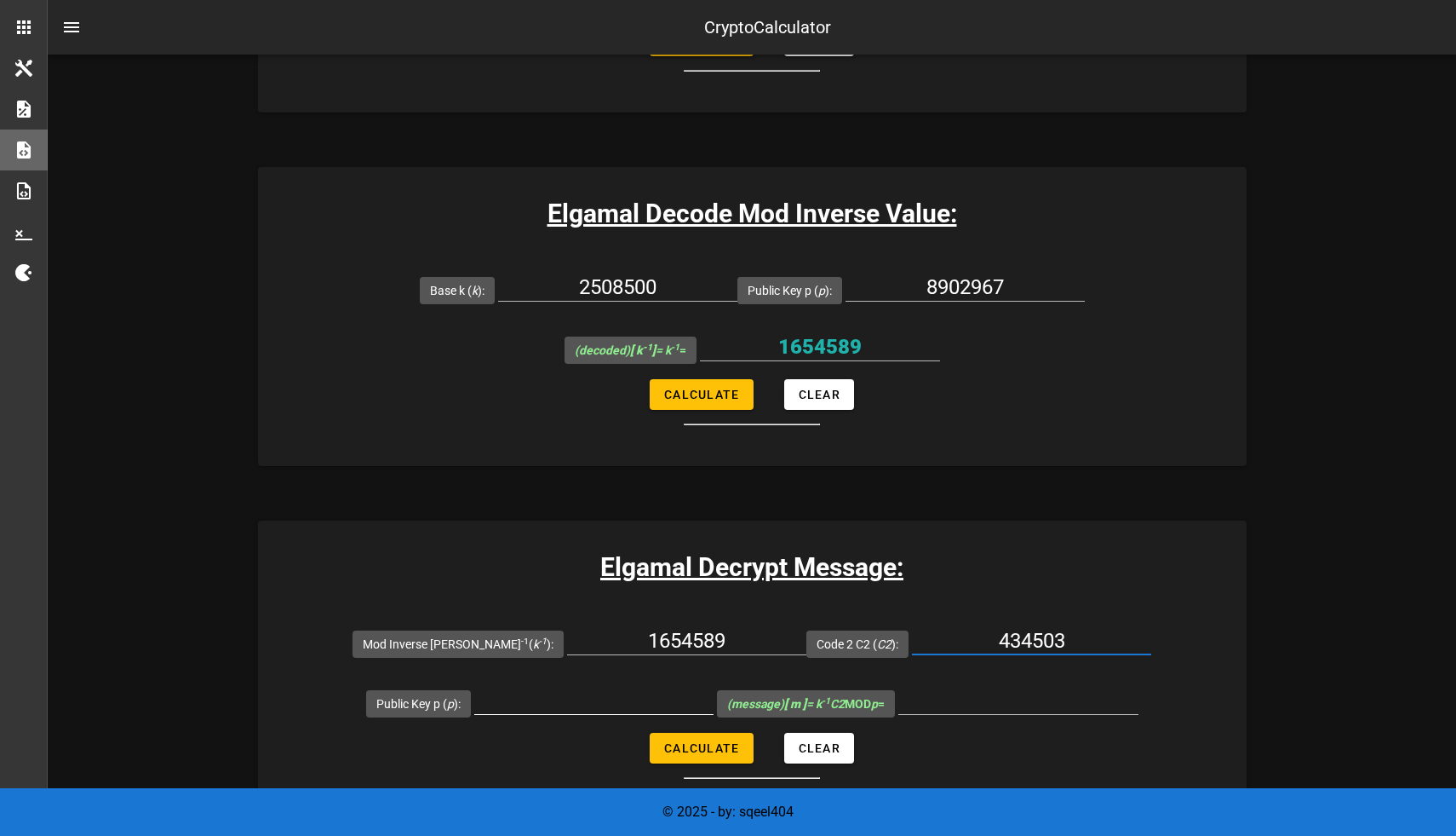
type input "434503"
click at [595, 706] on input "Public Key p ( p ):" at bounding box center [594, 700] width 240 height 27
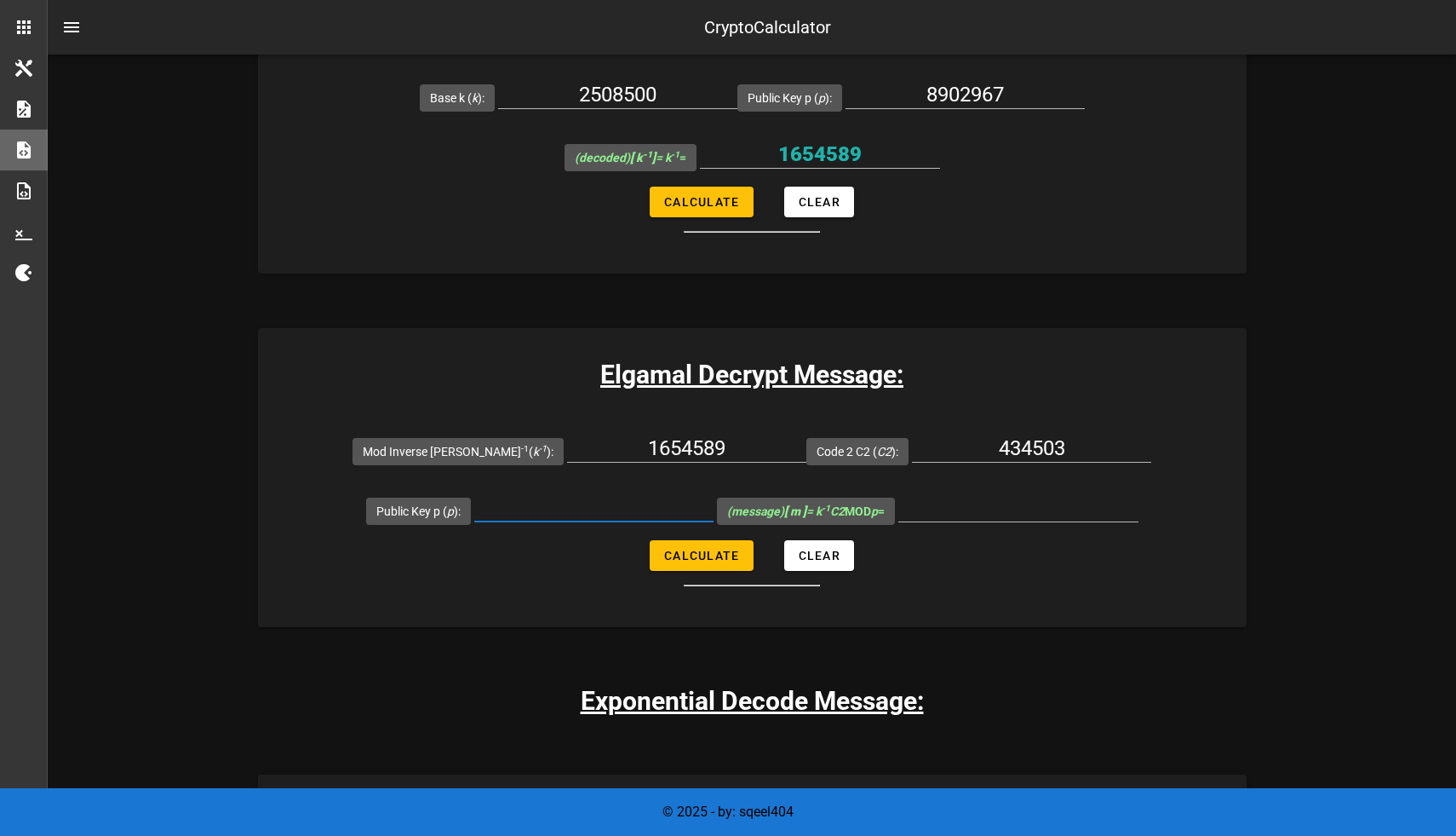
scroll to position [2832, 0]
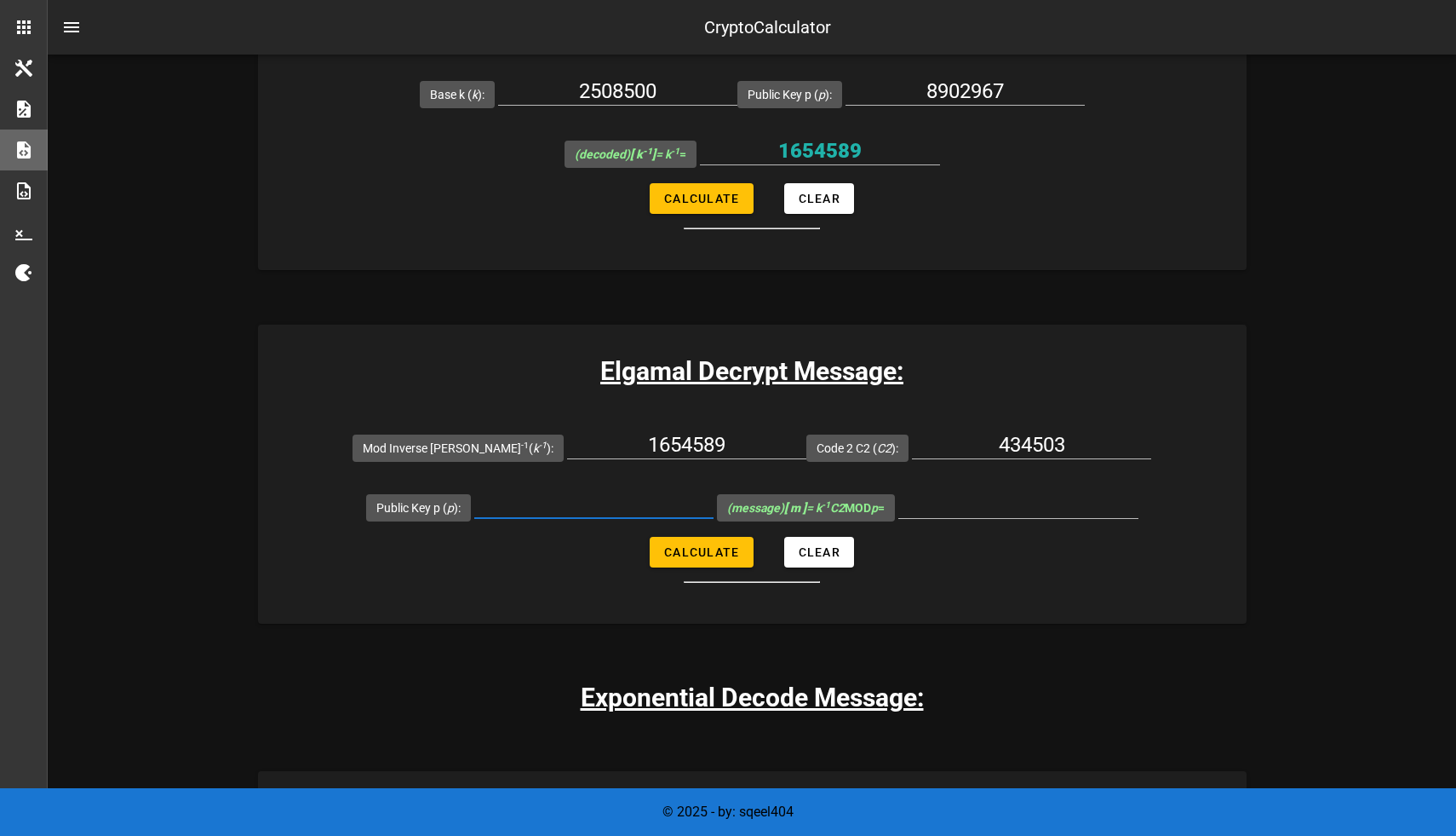
click at [536, 505] on input "Public Key p ( p ):" at bounding box center [594, 504] width 240 height 27
paste input "8,902,967"
click at [566, 508] on input "8,902,967" at bounding box center [594, 504] width 240 height 27
type input "8902967"
click at [716, 547] on span "Calculate" at bounding box center [702, 552] width 76 height 14
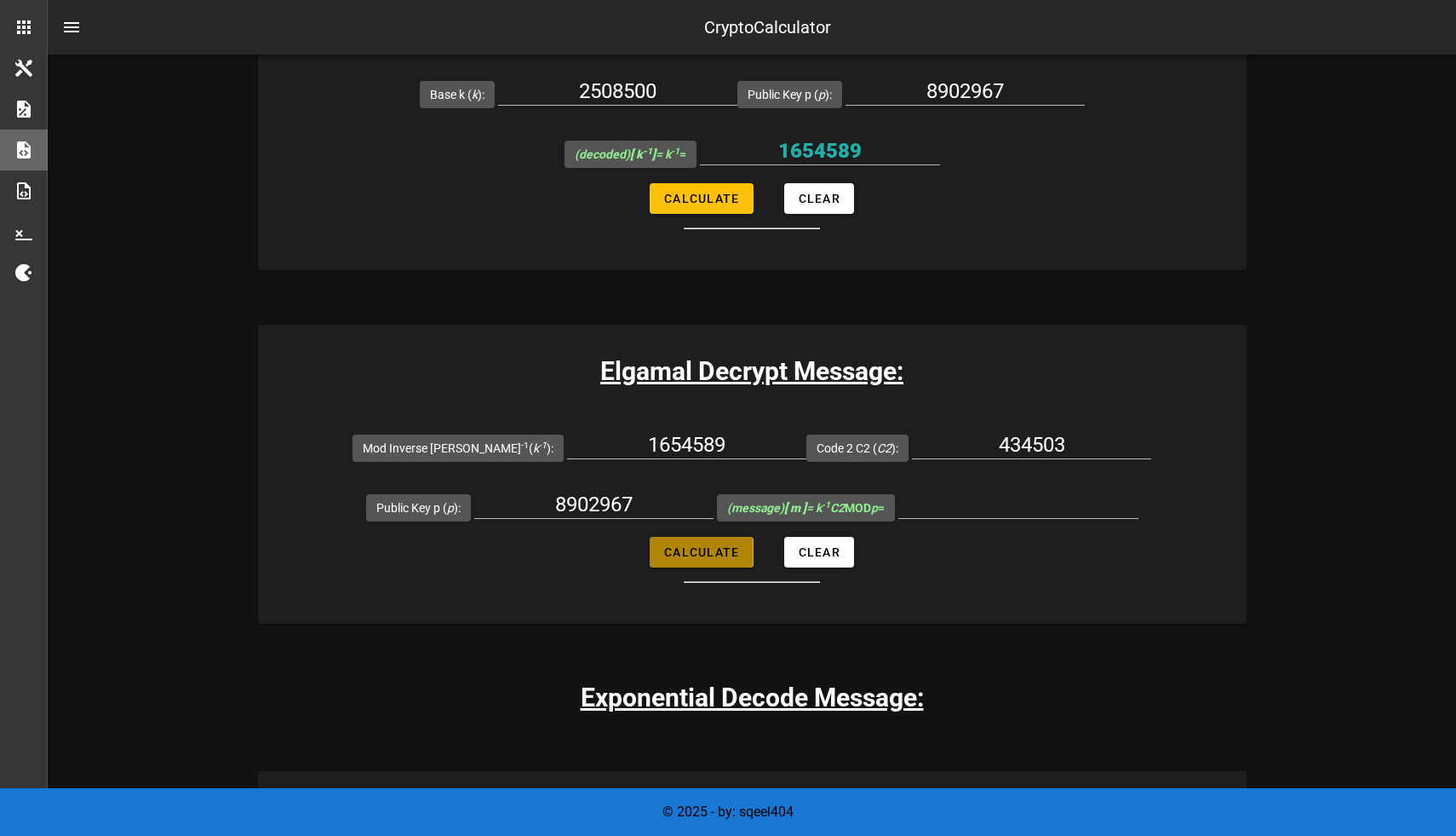
type input "396050"
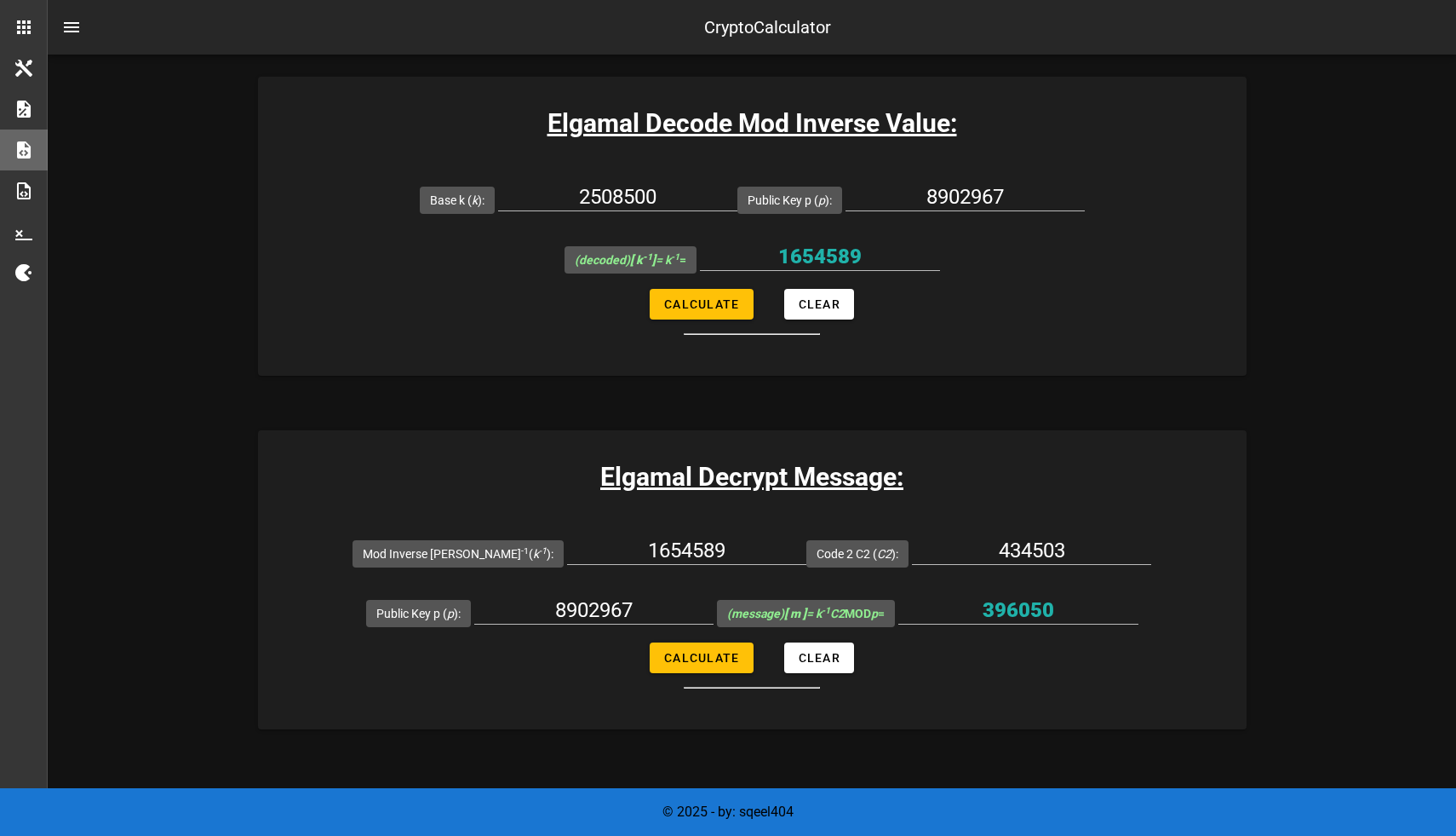
scroll to position [2728, 0]
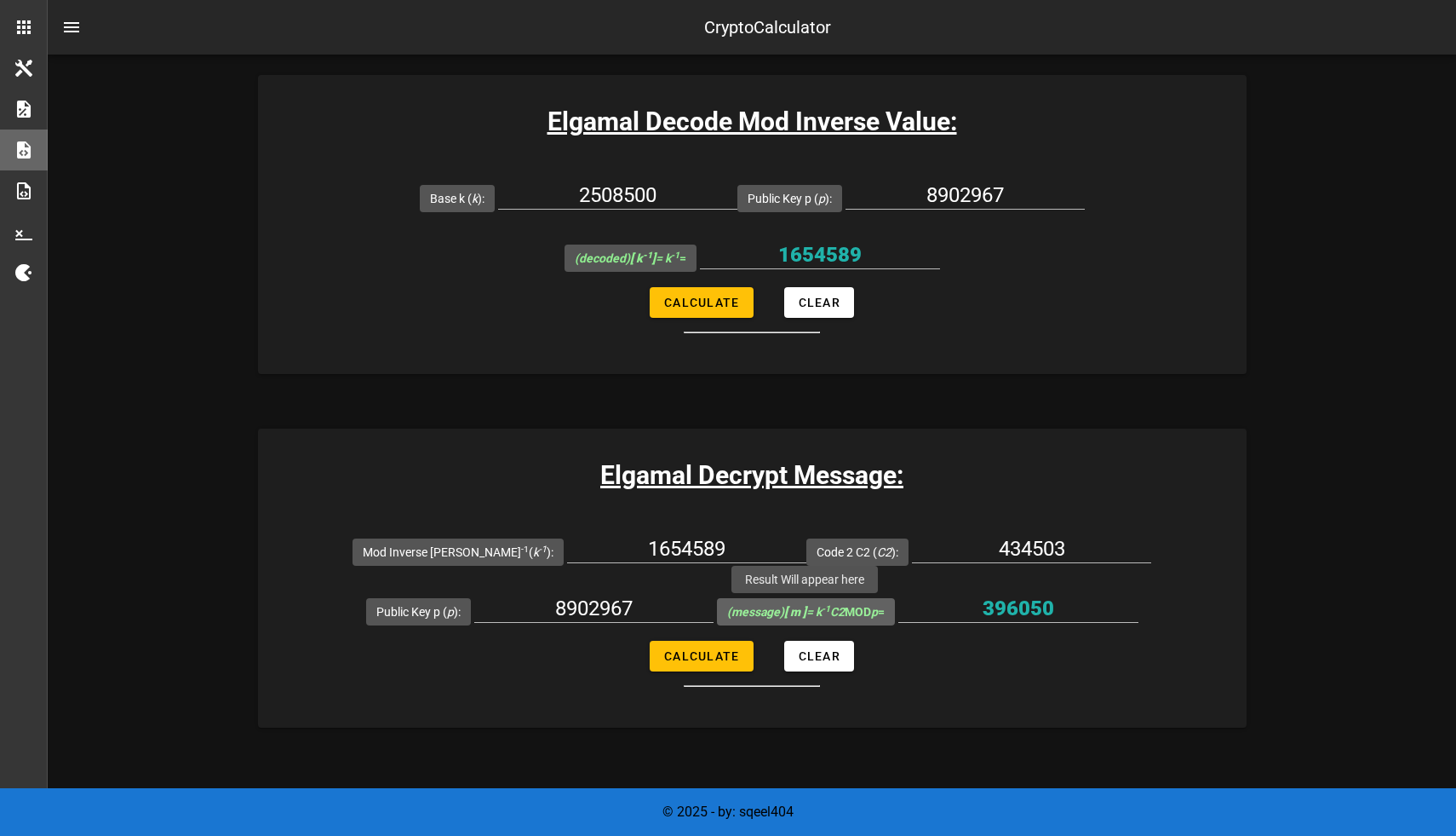
drag, startPoint x: 898, startPoint y: 609, endPoint x: 710, endPoint y: 611, distance: 188.0
click at [717, 611] on span "(message) [ m ] = k -1 C2 MOD p =" at bounding box center [806, 612] width 178 height 27
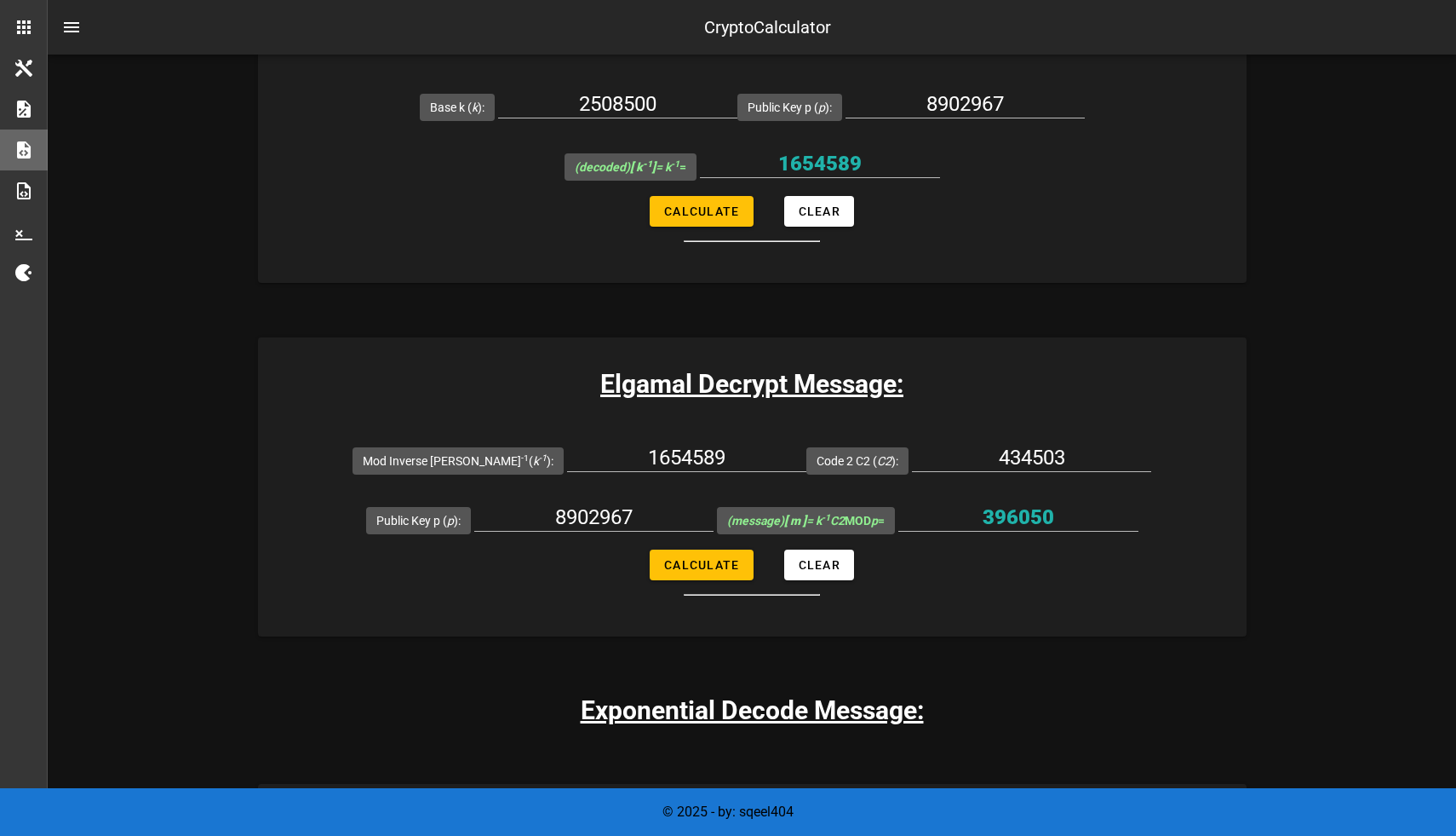
scroll to position [2823, 0]
